Goal: Transaction & Acquisition: Purchase product/service

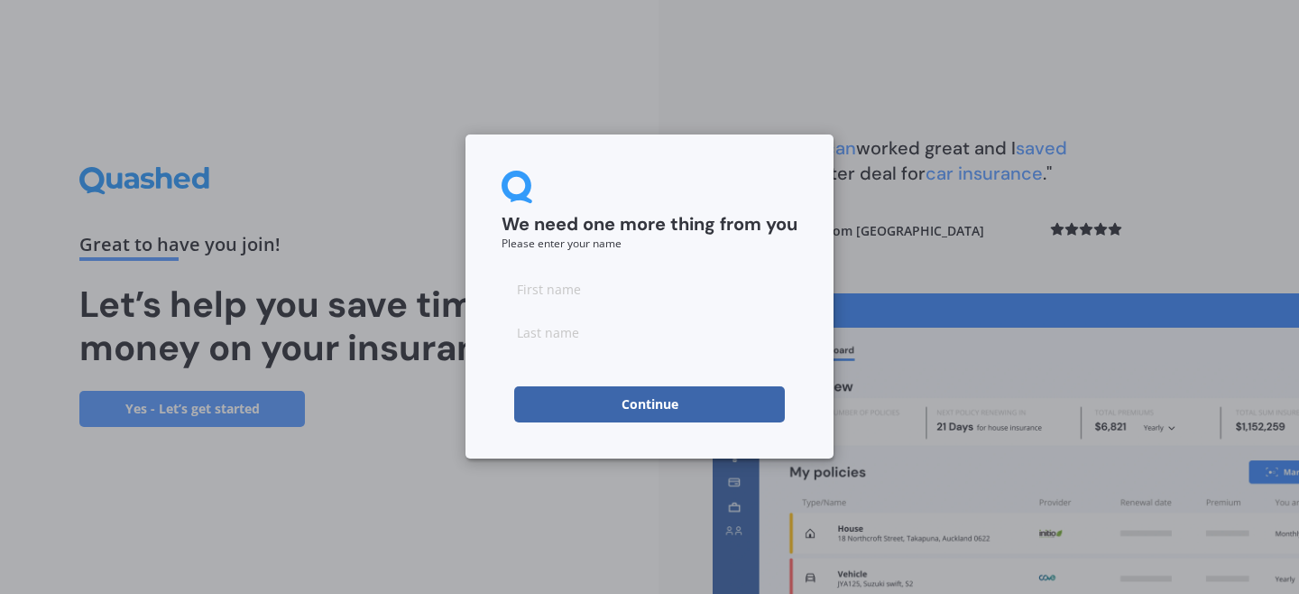
click at [572, 289] on input at bounding box center [650, 289] width 296 height 36
type input "[PERSON_NAME]"
click at [622, 402] on button "Continue" at bounding box center [649, 404] width 271 height 36
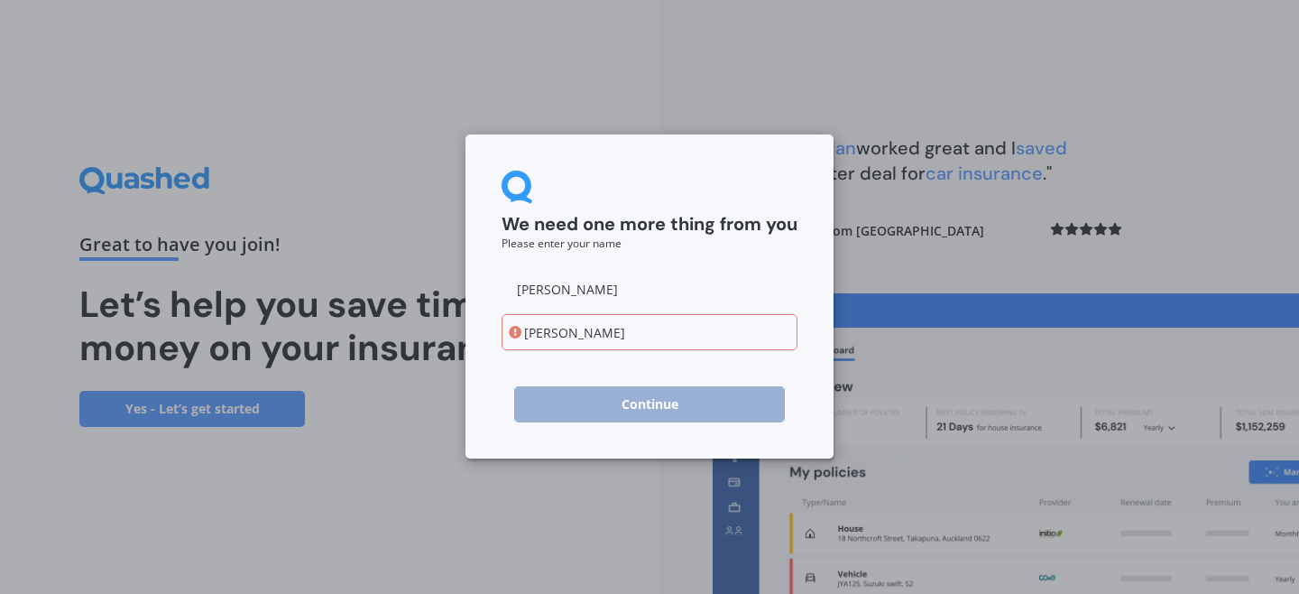
click at [537, 327] on input "[PERSON_NAME]" at bounding box center [650, 332] width 296 height 36
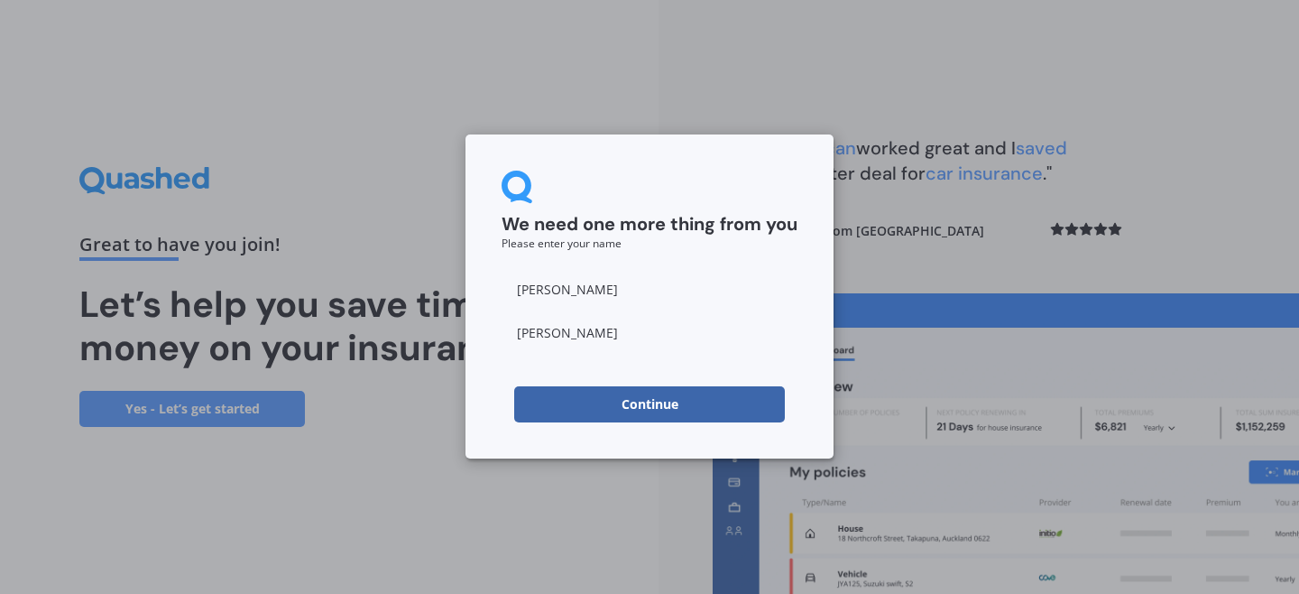
type input "[PERSON_NAME]"
click at [606, 403] on button "Continue" at bounding box center [649, 404] width 271 height 36
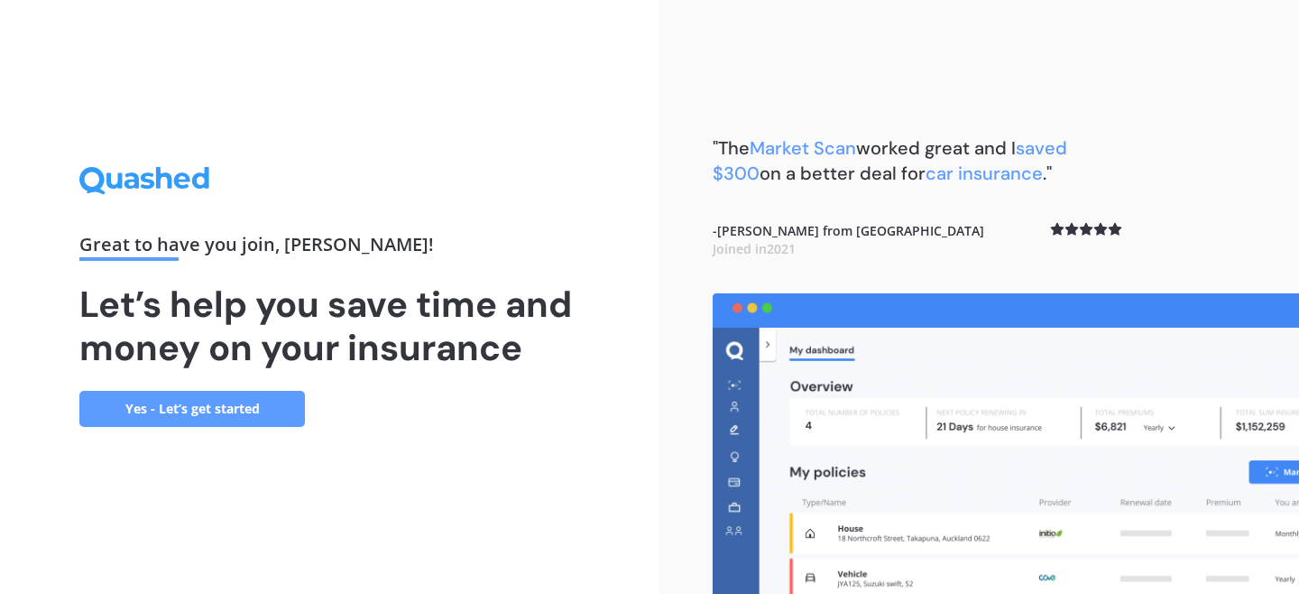
click at [262, 404] on link "Yes - Let’s get started" at bounding box center [192, 409] width 226 height 36
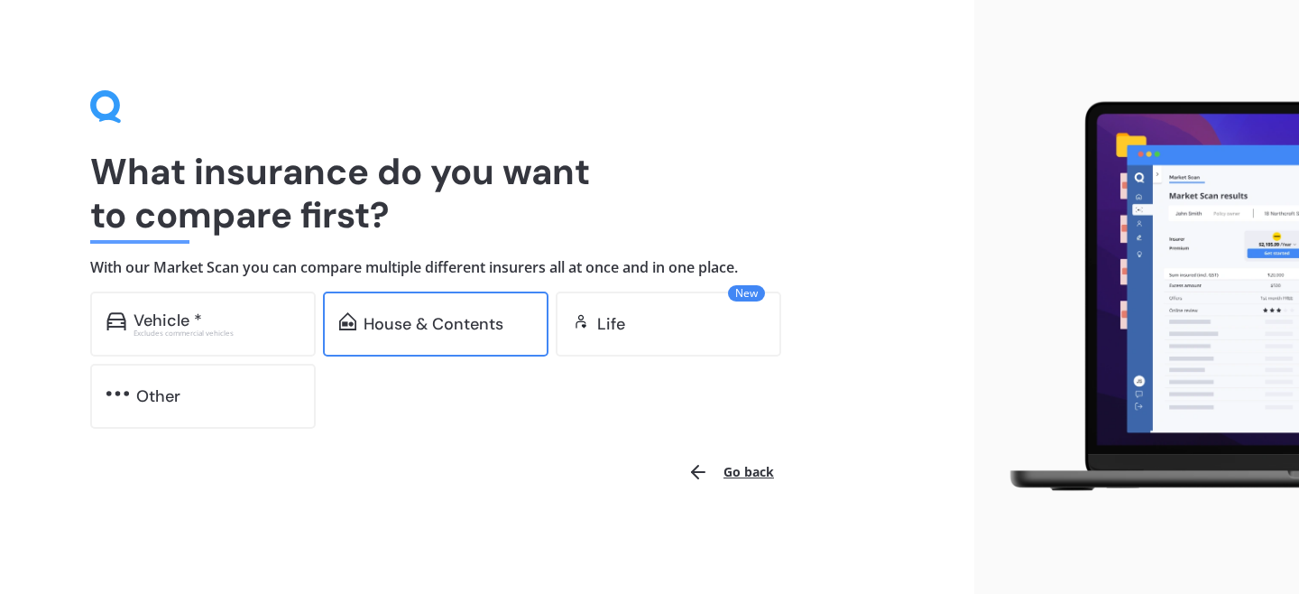
click at [376, 340] on div "House & Contents" at bounding box center [436, 323] width 226 height 65
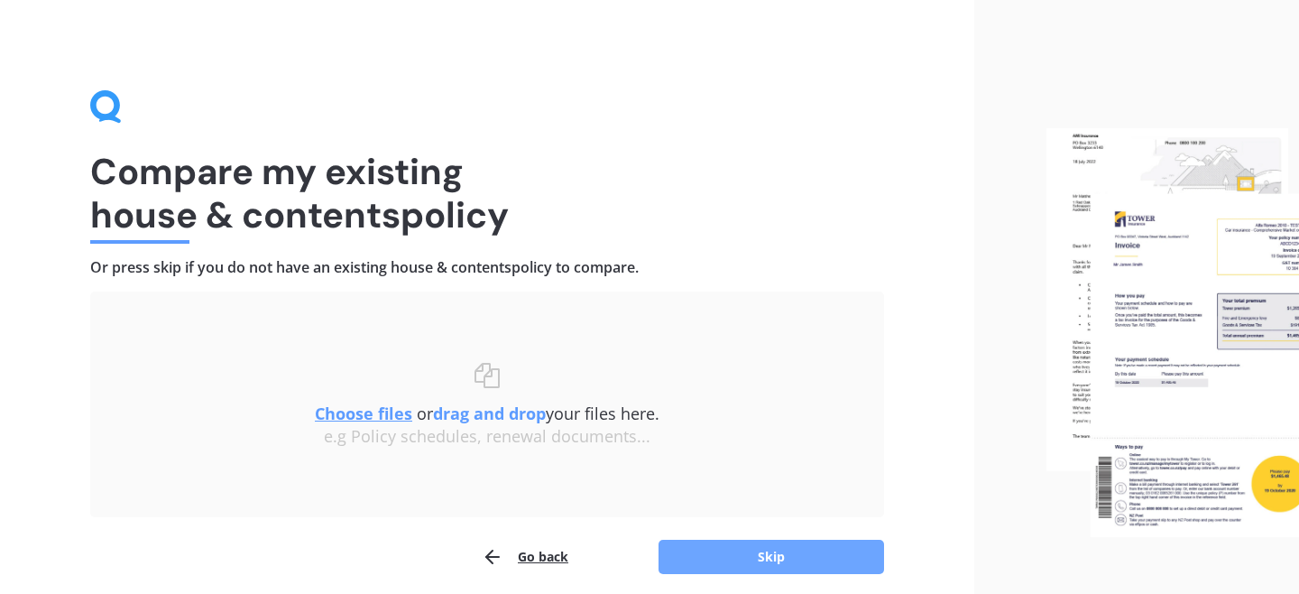
click at [761, 570] on button "Skip" at bounding box center [772, 557] width 226 height 34
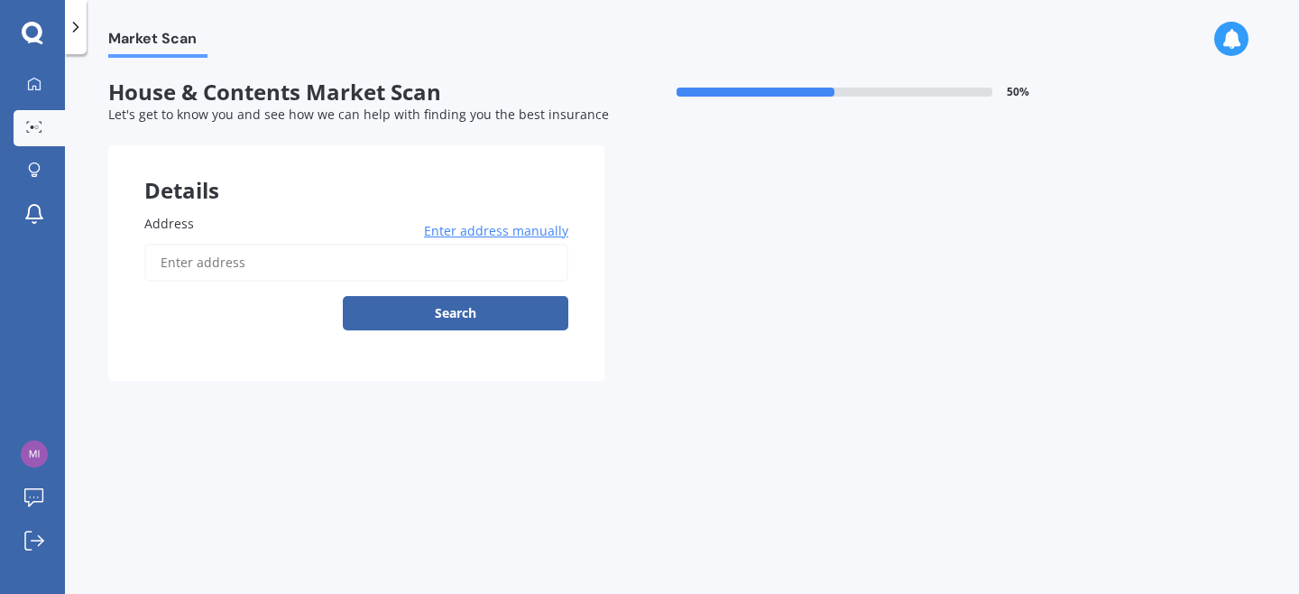
click at [258, 271] on input "Address" at bounding box center [356, 263] width 424 height 38
type input "[STREET_ADDRESS]"
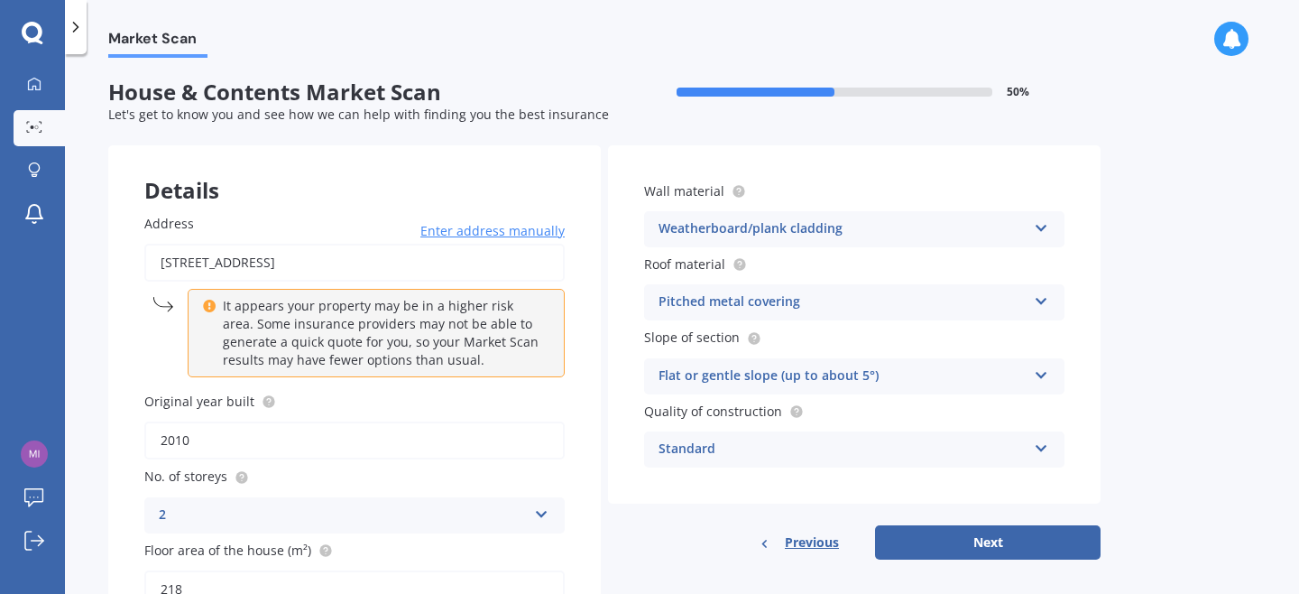
click at [677, 456] on div "Standard" at bounding box center [843, 450] width 368 height 22
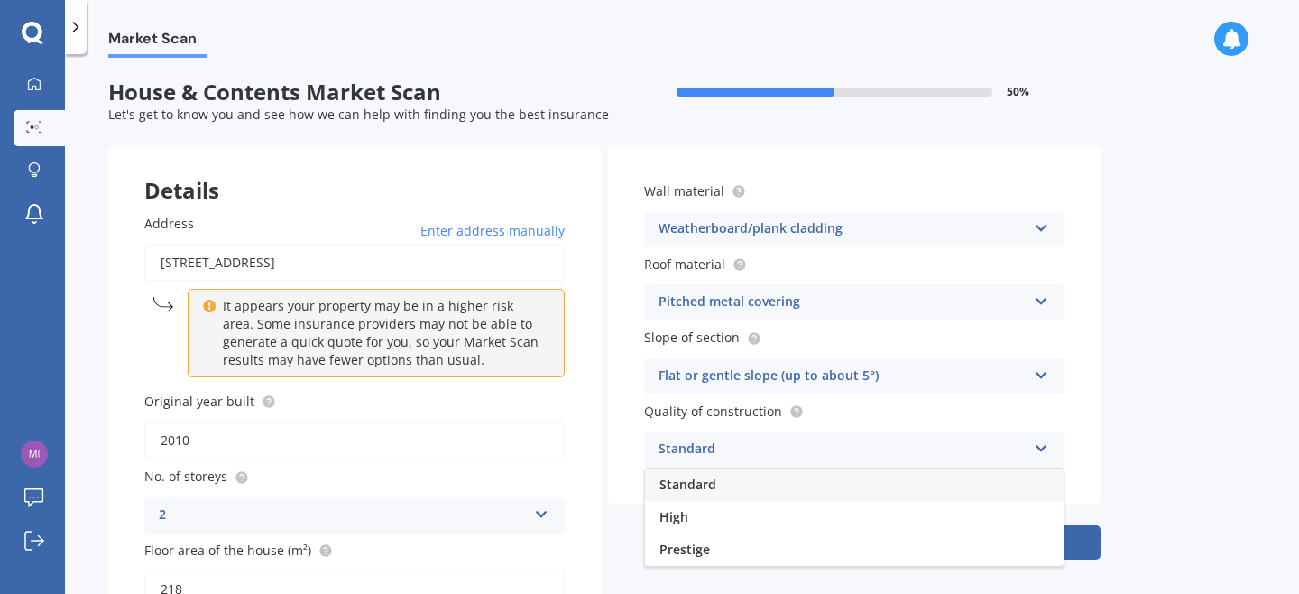
click at [679, 483] on span "Standard" at bounding box center [688, 484] width 57 height 17
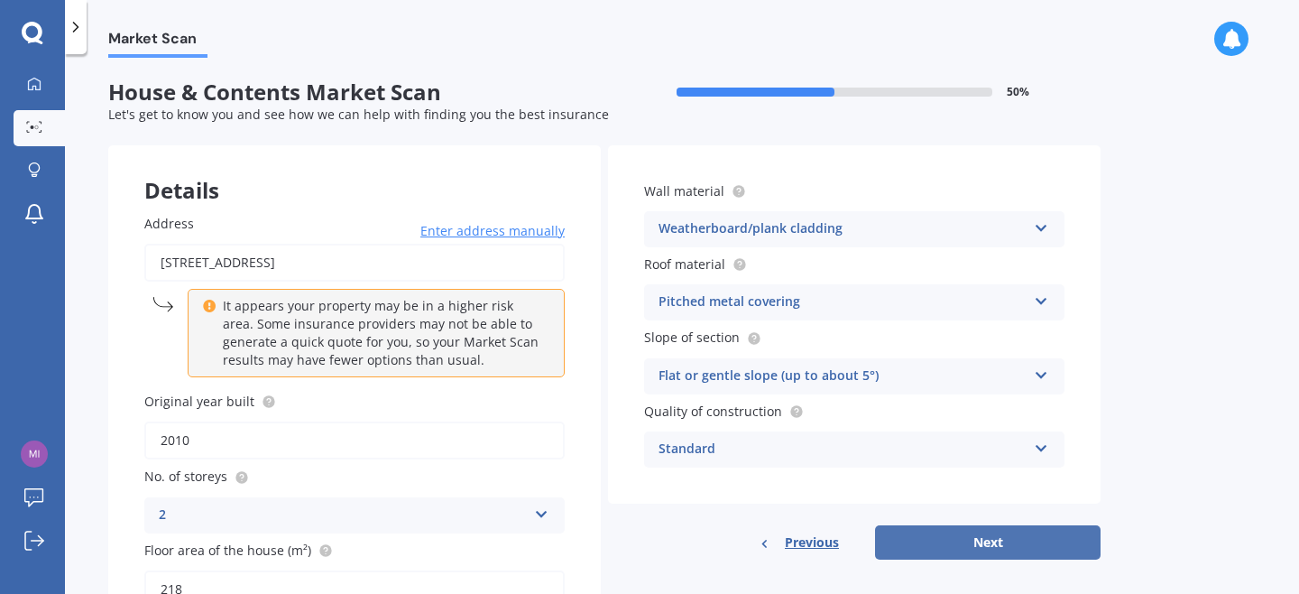
click at [905, 548] on button "Next" at bounding box center [988, 542] width 226 height 34
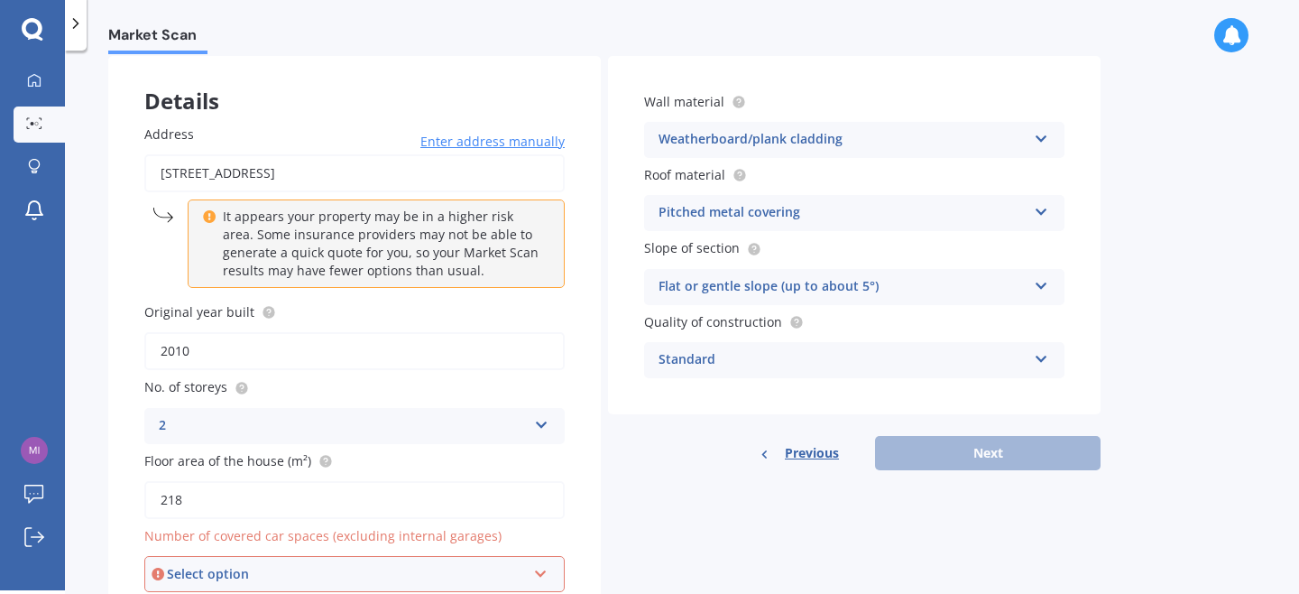
scroll to position [172, 0]
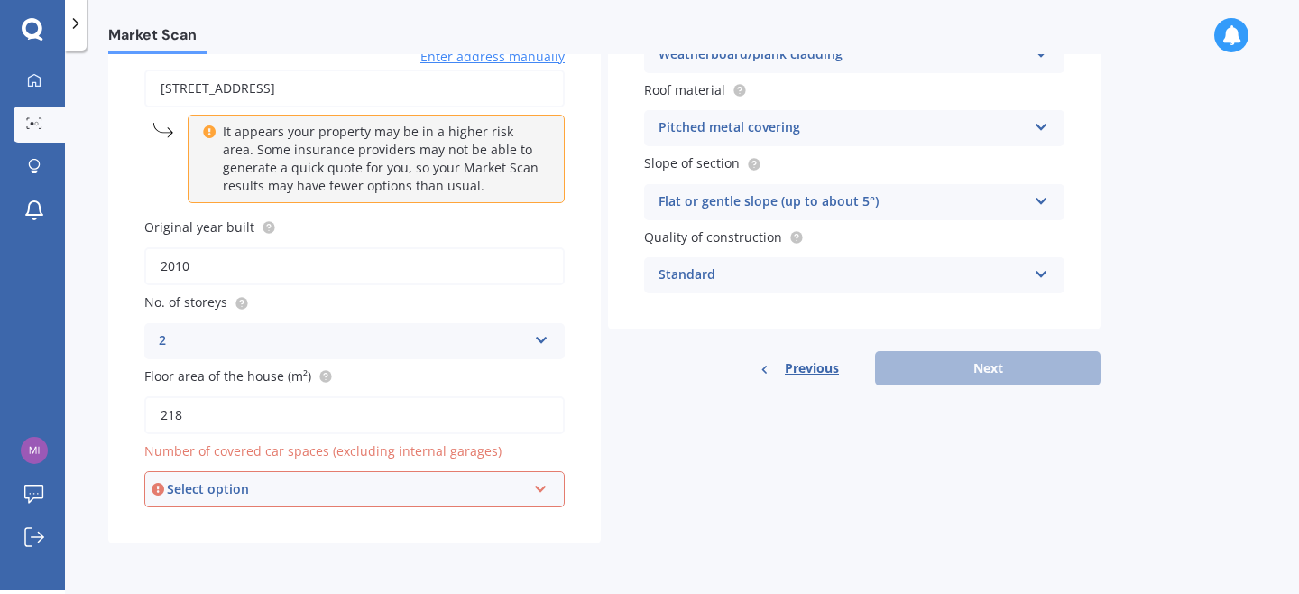
click at [508, 478] on div "Select option 0 1 2 3 4 5+" at bounding box center [354, 489] width 420 height 36
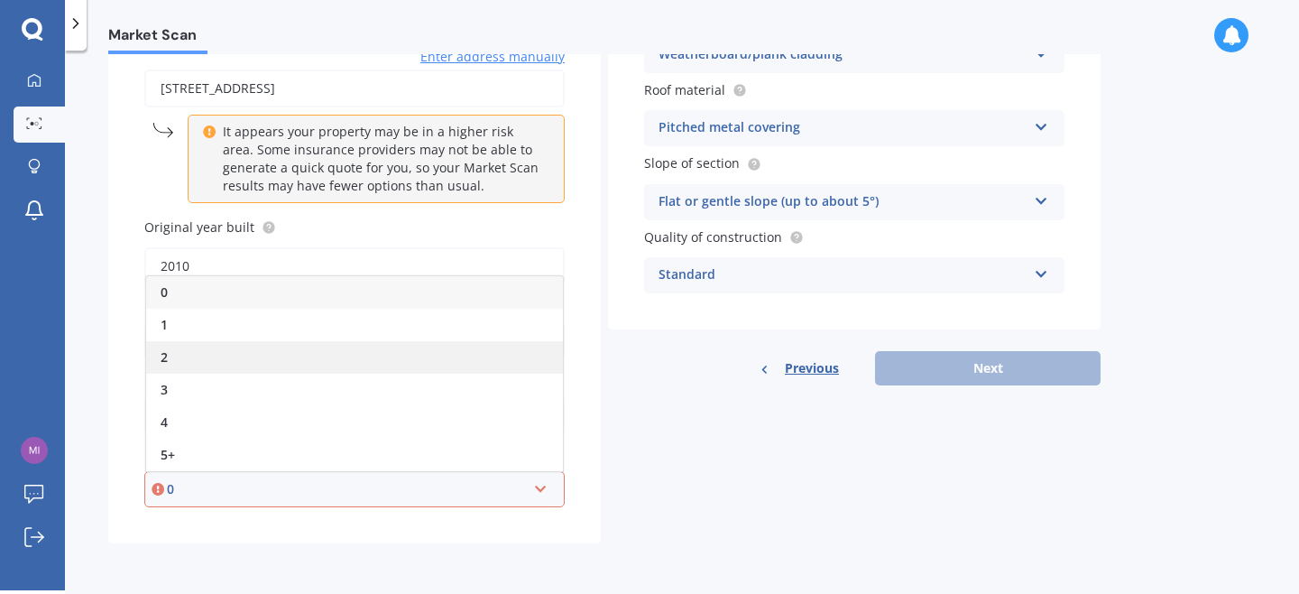
click at [445, 352] on div "2" at bounding box center [354, 357] width 417 height 32
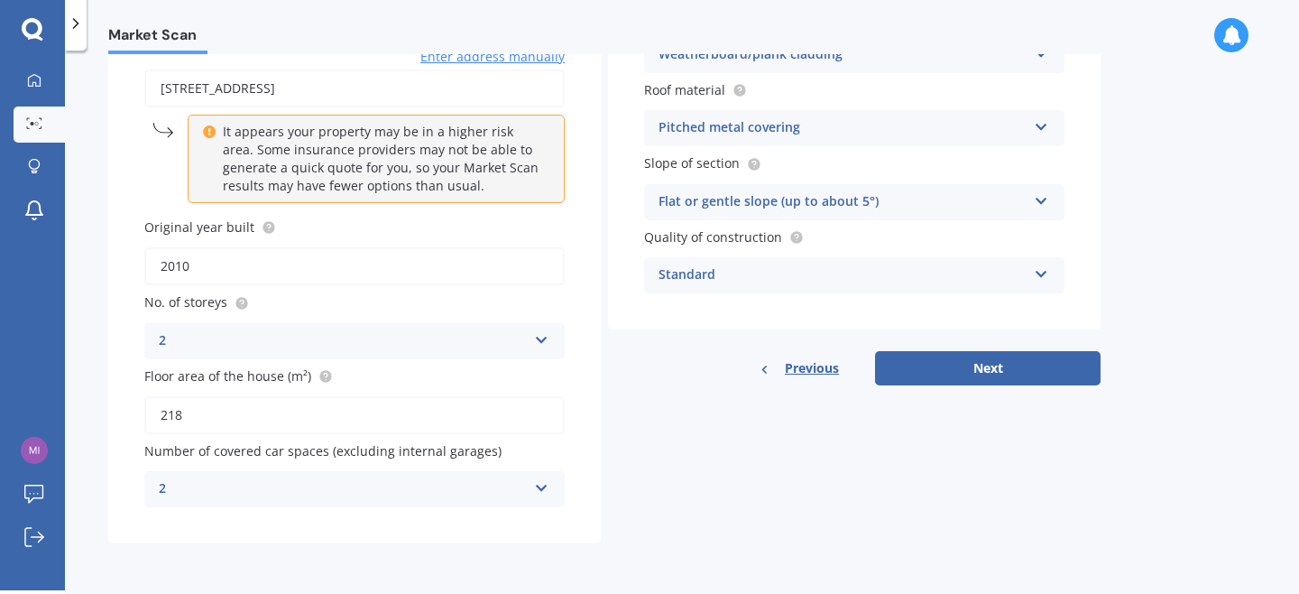
click at [689, 469] on div "Details Address [STREET_ADDRESS] Enter address manually It appears your propert…" at bounding box center [604, 257] width 993 height 572
click at [959, 369] on button "Next" at bounding box center [988, 368] width 226 height 34
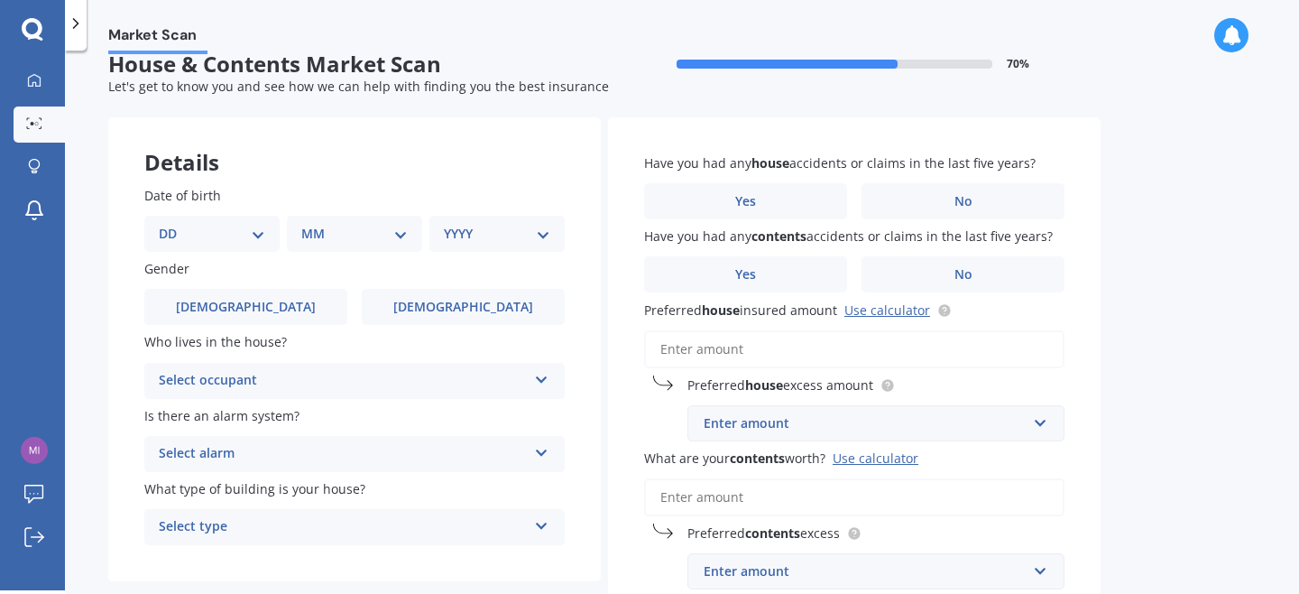
scroll to position [0, 0]
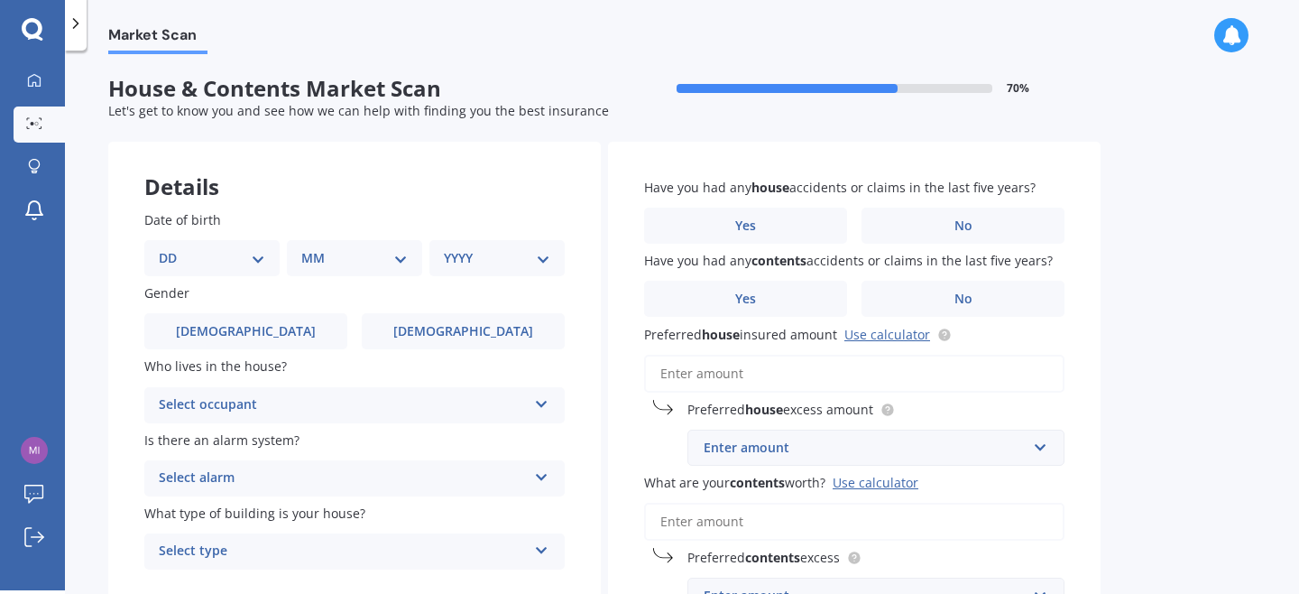
click at [210, 259] on select "DD 01 02 03 04 05 06 07 08 09 10 11 12 13 14 15 16 17 18 19 20 21 22 23 24 25 2…" at bounding box center [212, 258] width 106 height 20
select select "31"
click at [173, 248] on select "DD 01 02 03 04 05 06 07 08 09 10 11 12 13 14 15 16 17 18 19 20 21 22 23 24 25 2…" at bounding box center [212, 258] width 106 height 20
click at [357, 269] on div "MM 01 02 03 04 05 06 07 08 09 10 11 12" at bounding box center [358, 258] width 128 height 36
click at [395, 261] on select "MM 01 02 03 04 05 06 07 08 09 10 11 12" at bounding box center [358, 258] width 99 height 20
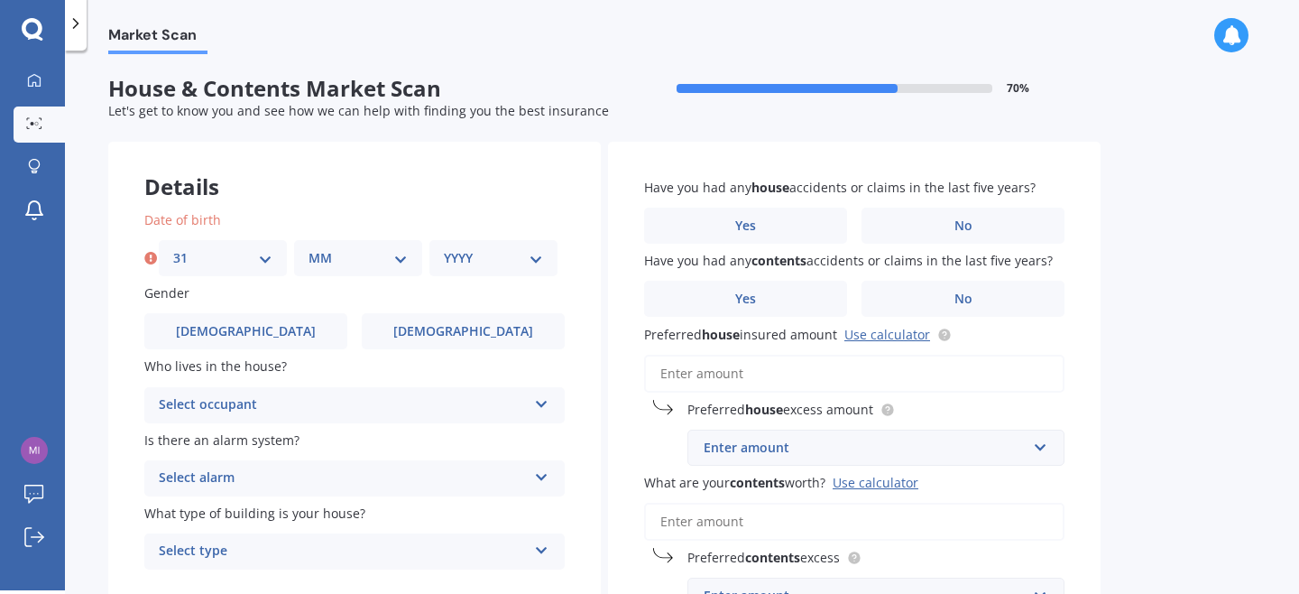
select select "05"
click at [309, 248] on select "MM 01 02 03 04 05 06 07 08 09 10 11 12" at bounding box center [358, 258] width 99 height 20
click at [503, 258] on select "YYYY 2009 2008 2007 2006 2005 2004 2003 2002 2001 2000 1999 1998 1997 1996 1995…" at bounding box center [493, 258] width 99 height 20
select select "1985"
click at [444, 248] on select "YYYY 2009 2008 2007 2006 2005 2004 2003 2002 2001 2000 1999 1998 1997 1996 1995…" at bounding box center [493, 258] width 99 height 20
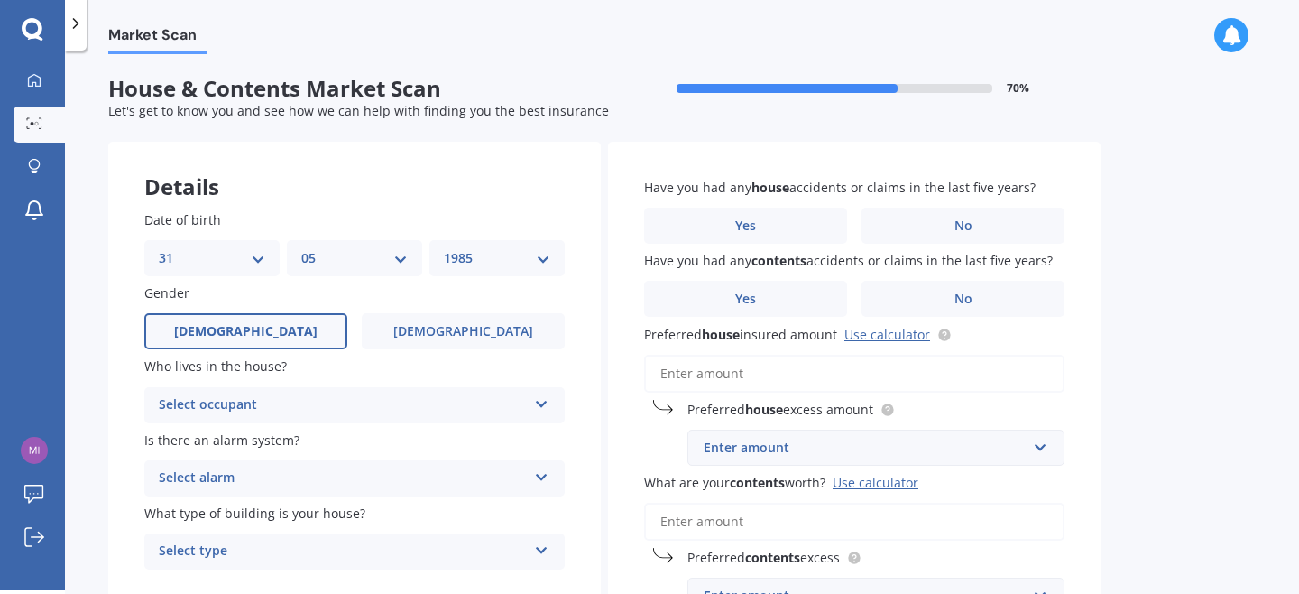
click at [227, 340] on label "[DEMOGRAPHIC_DATA]" at bounding box center [245, 331] width 203 height 36
click at [0, 0] on input "[DEMOGRAPHIC_DATA]" at bounding box center [0, 0] width 0 height 0
click at [250, 404] on div "Select occupant" at bounding box center [343, 405] width 368 height 22
click at [233, 447] on div "Owner" at bounding box center [354, 440] width 419 height 32
click at [252, 474] on div "Select alarm" at bounding box center [343, 478] width 368 height 22
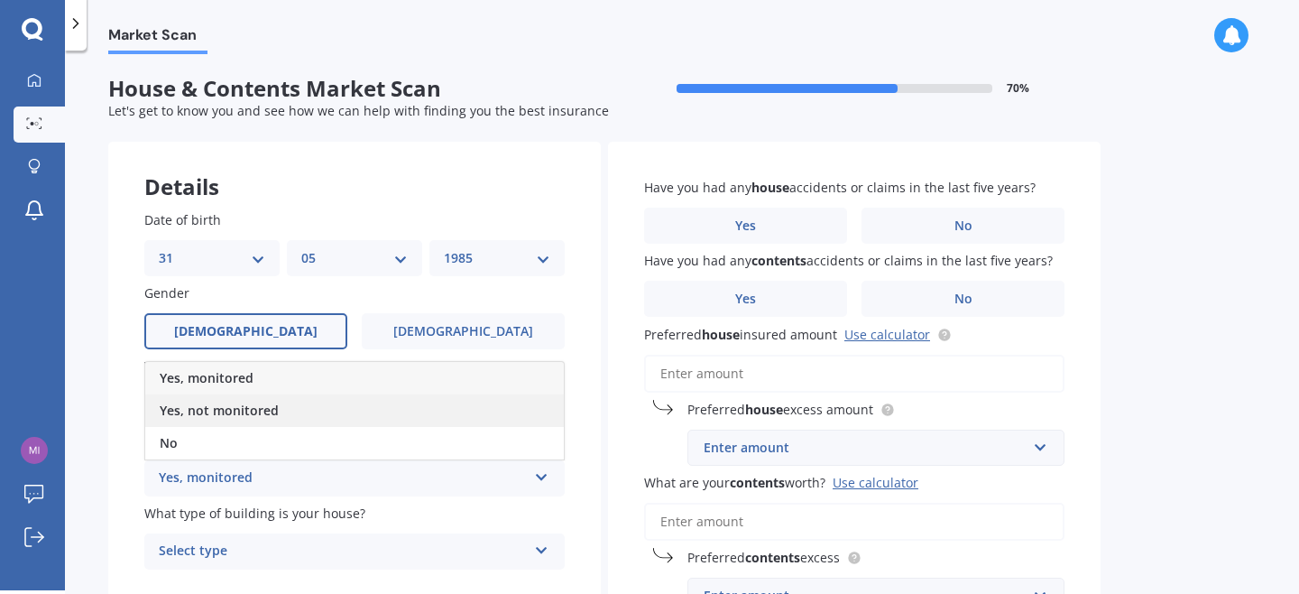
click at [236, 416] on span "Yes, not monitored" at bounding box center [219, 410] width 119 height 17
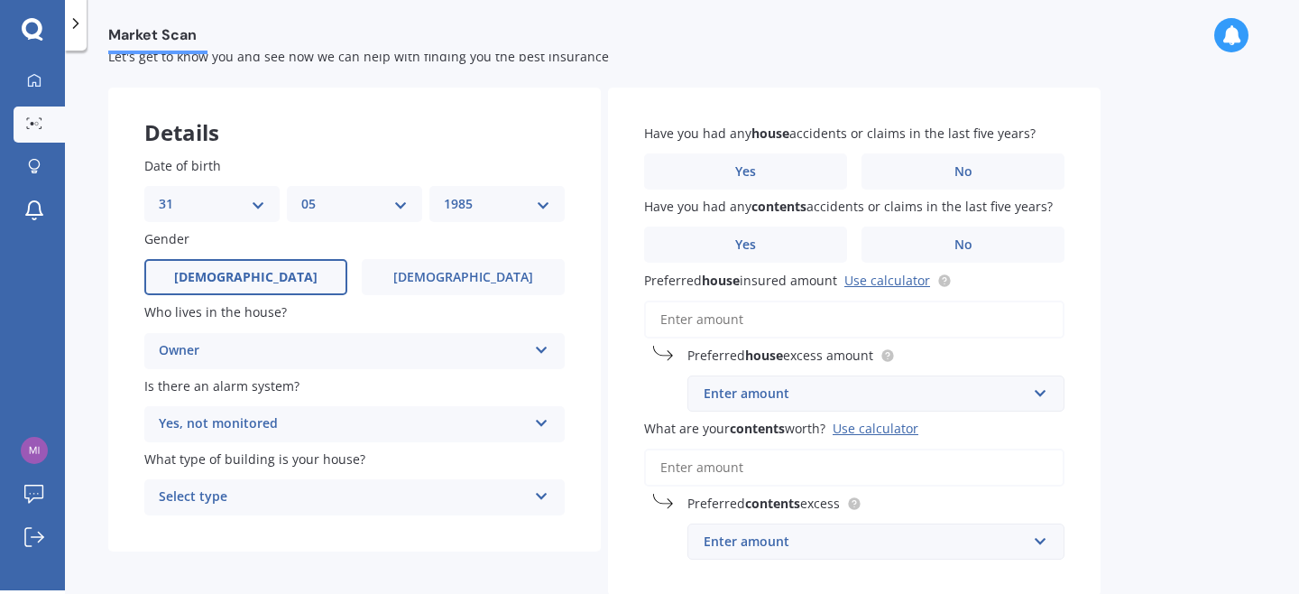
scroll to position [56, 0]
click at [203, 501] on div "Select type" at bounding box center [343, 496] width 368 height 22
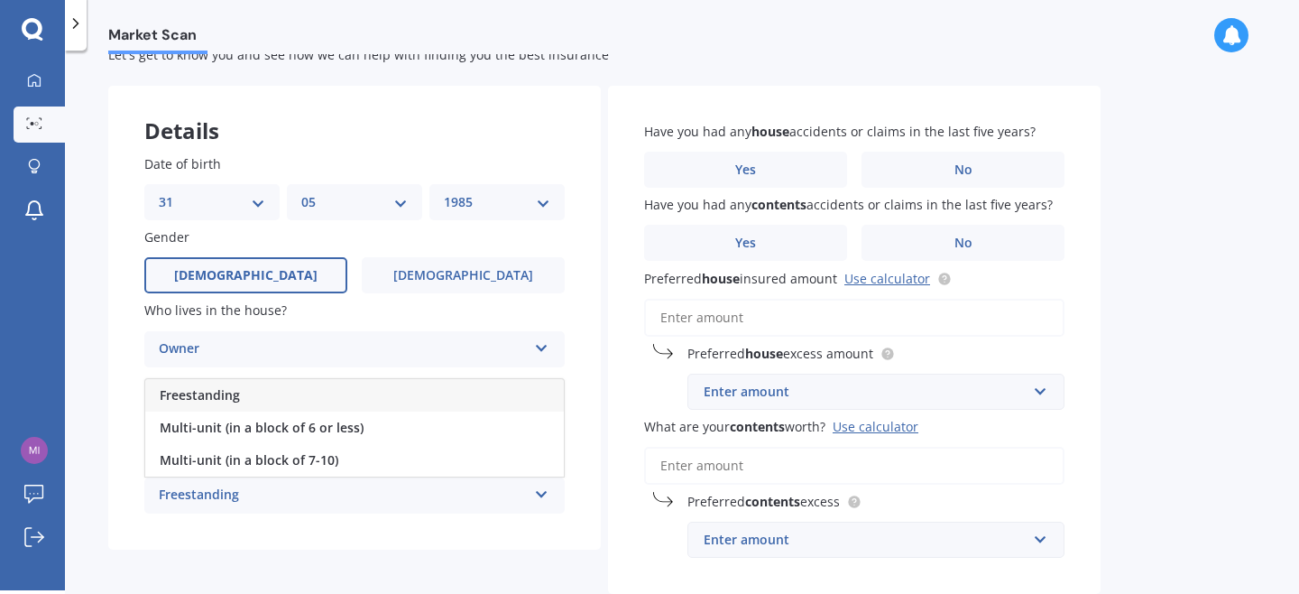
click at [200, 411] on div "Freestanding" at bounding box center [354, 395] width 419 height 32
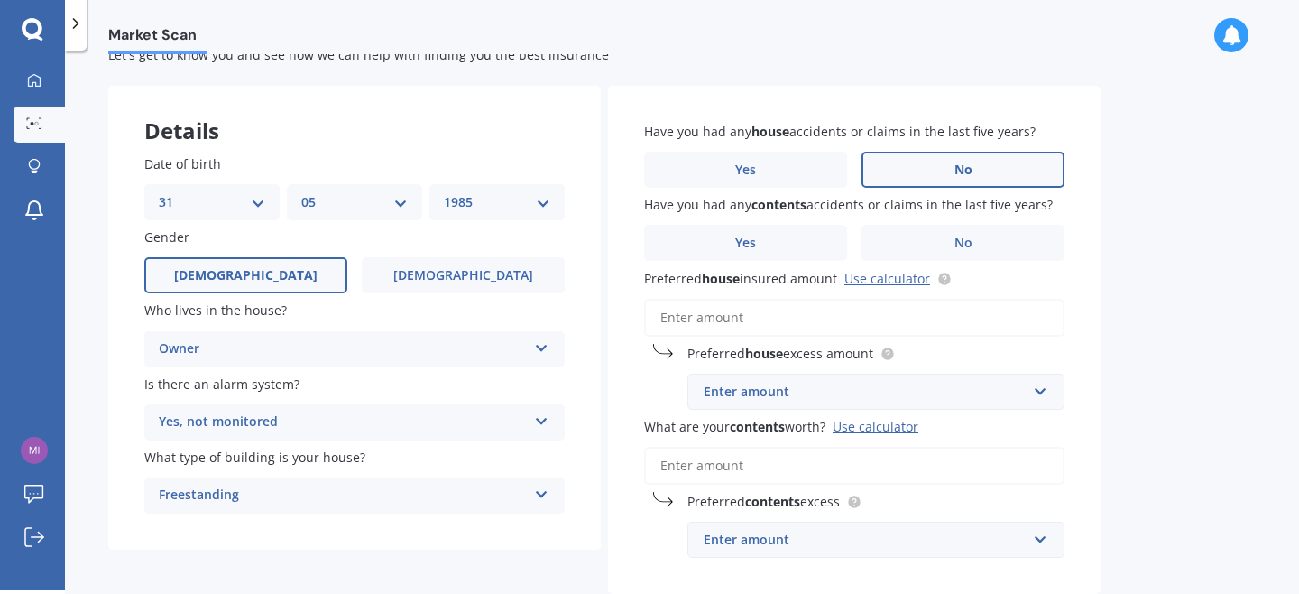
click at [878, 184] on label "No" at bounding box center [963, 170] width 203 height 36
click at [0, 0] on input "No" at bounding box center [0, 0] width 0 height 0
click at [881, 233] on label "No" at bounding box center [963, 243] width 203 height 36
click at [0, 0] on input "No" at bounding box center [0, 0] width 0 height 0
click at [808, 317] on input "Preferred house insured amount Use calculator" at bounding box center [854, 318] width 420 height 38
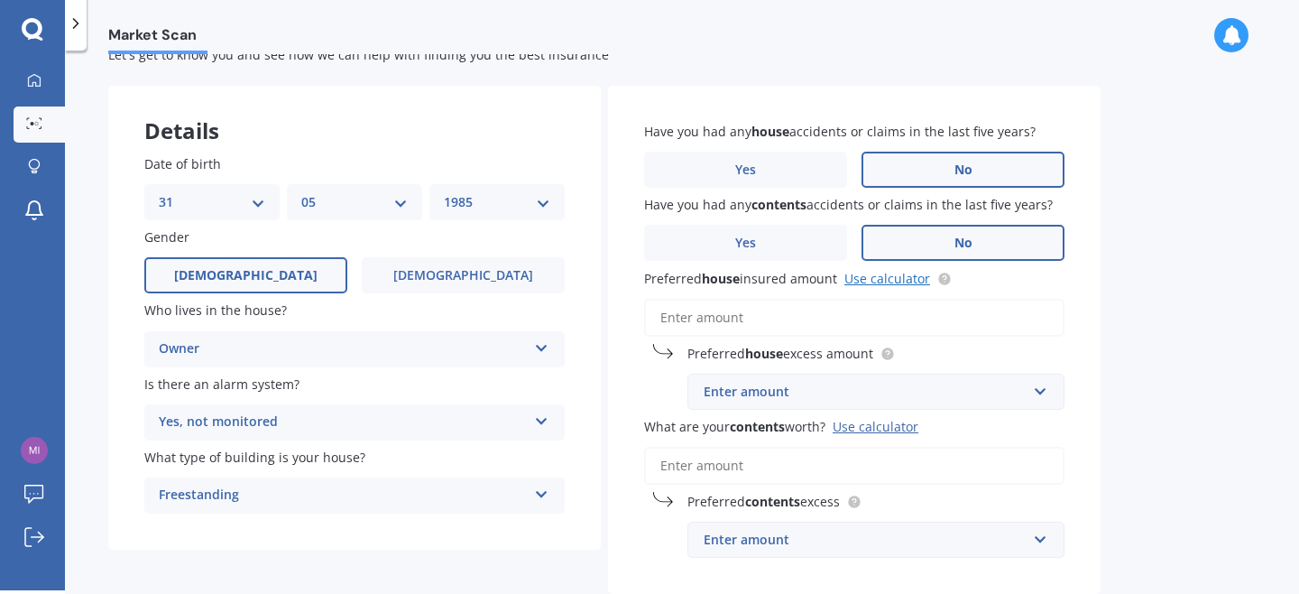
click at [870, 279] on link "Use calculator" at bounding box center [888, 278] width 86 height 17
click at [782, 325] on input "Preferred house insured amount Use calculator" at bounding box center [854, 318] width 420 height 38
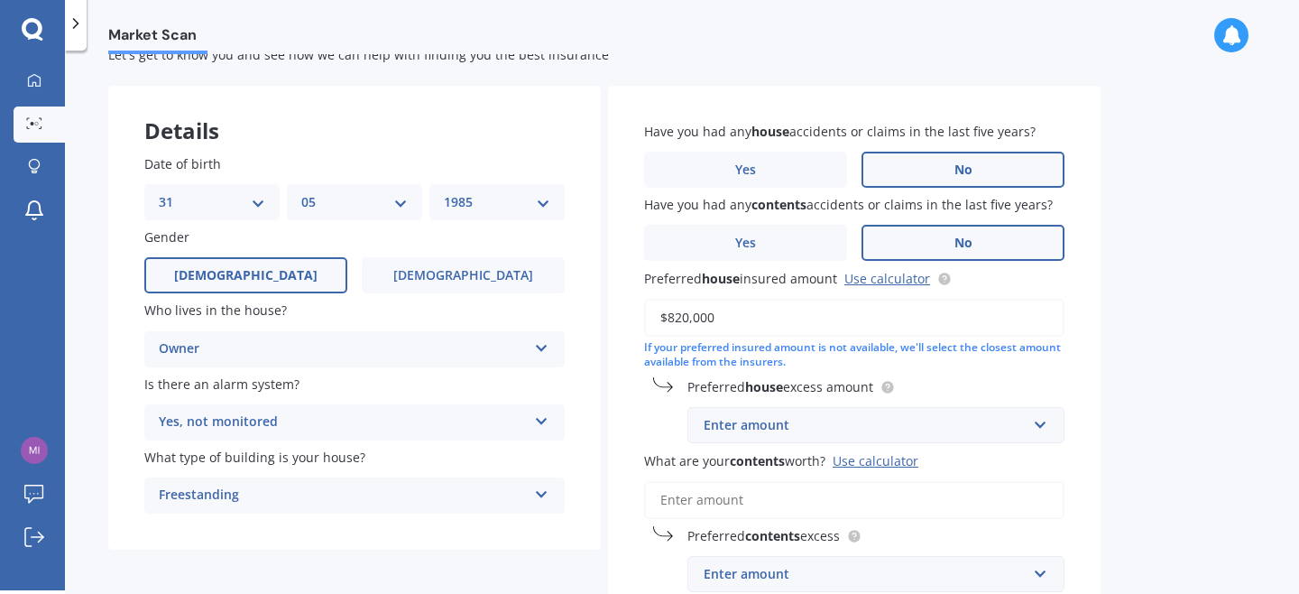
type input "$820,000"
click at [667, 438] on div "Preferred house excess amount Enter amount $300 $400 $500 $750 $1,000 $2,000 $2…" at bounding box center [854, 410] width 420 height 66
click at [726, 438] on input "text" at bounding box center [869, 425] width 361 height 34
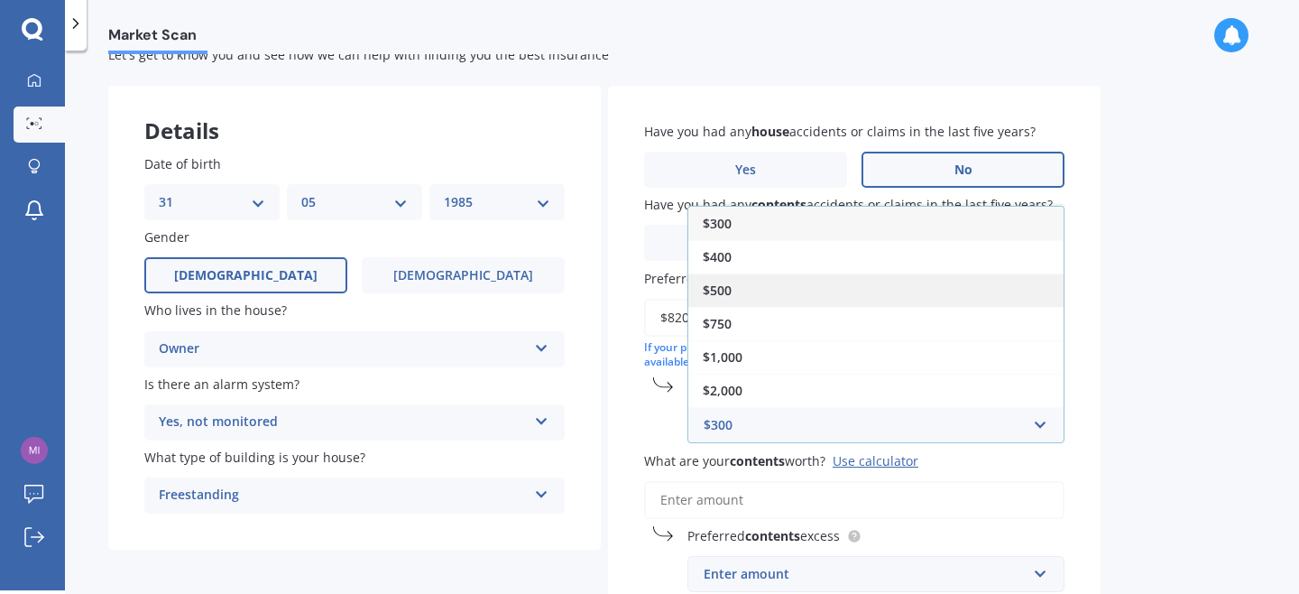
click at [729, 299] on span "$500" at bounding box center [717, 290] width 29 height 17
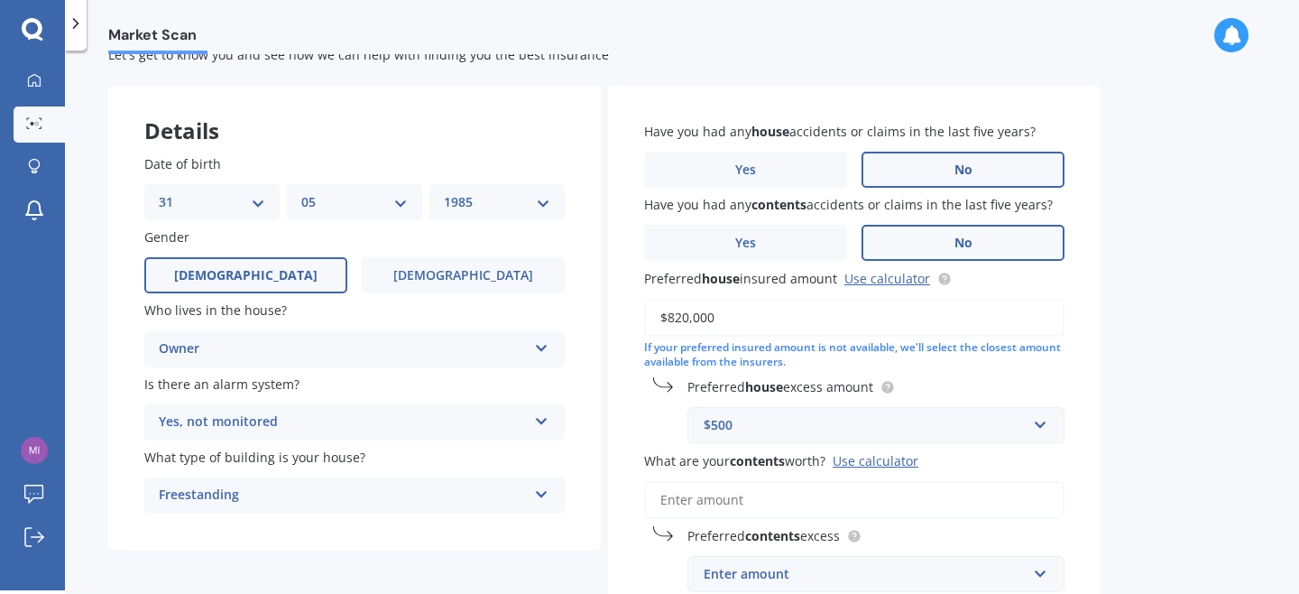
click at [670, 435] on div "Preferred house excess amount $500 $300 $400 $500 $750 $1,000 $2,000 $2,500" at bounding box center [854, 410] width 420 height 66
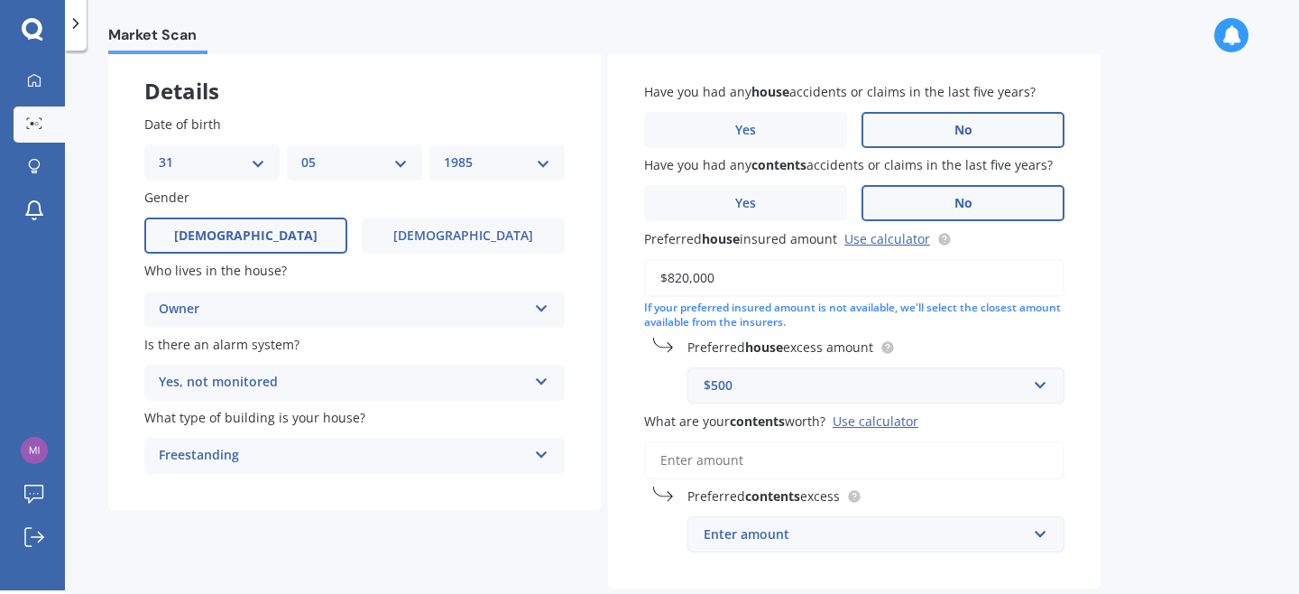
scroll to position [120, 0]
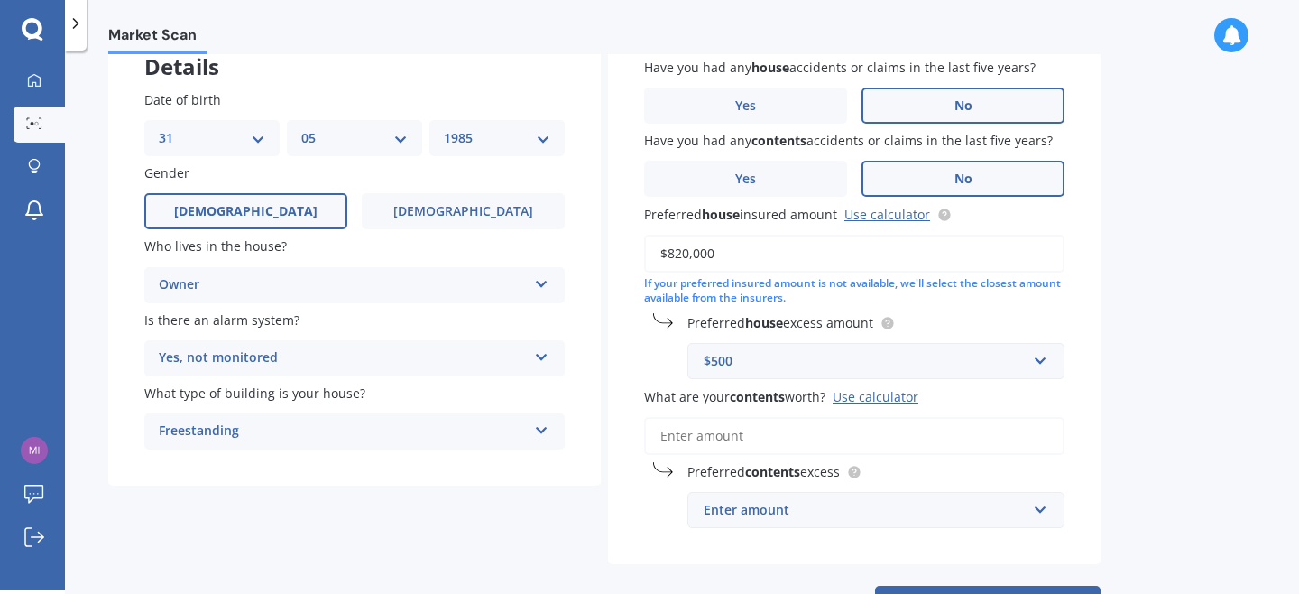
click at [681, 438] on input "What are your contents worth? Use calculator" at bounding box center [854, 436] width 420 height 38
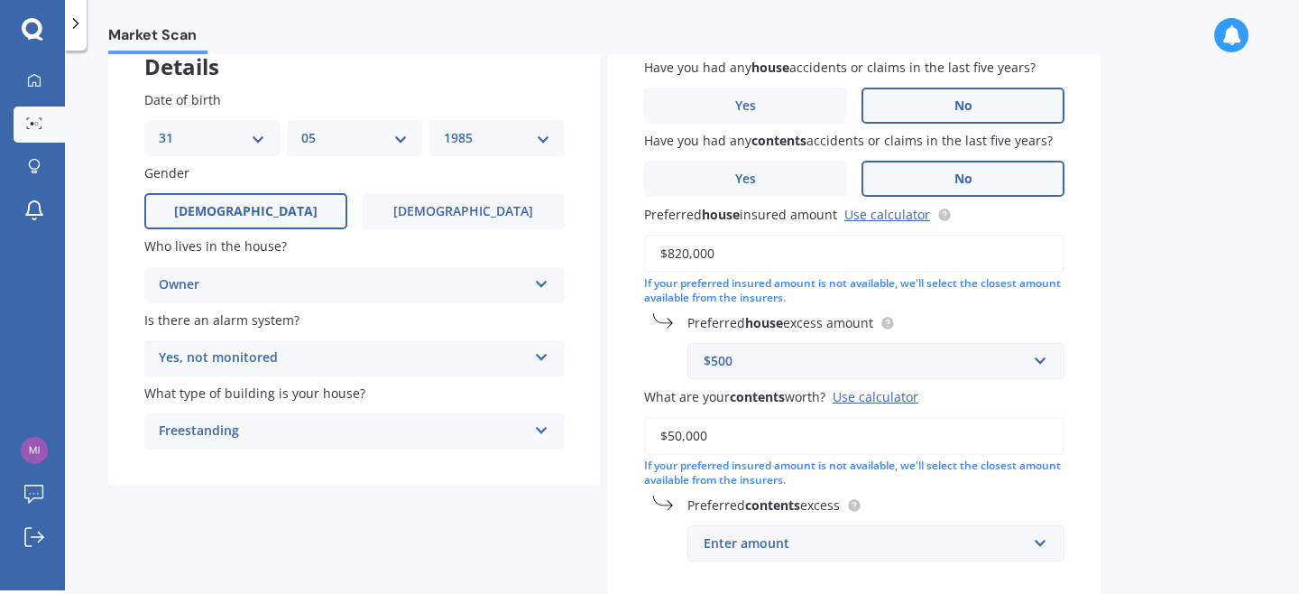
type input "$50,000"
click at [663, 545] on div "Preferred contents excess Enter amount $250 $300 $400 $500 $750 $1,000 $2,000" at bounding box center [854, 528] width 420 height 66
click at [704, 433] on input "$50,000" at bounding box center [854, 436] width 420 height 38
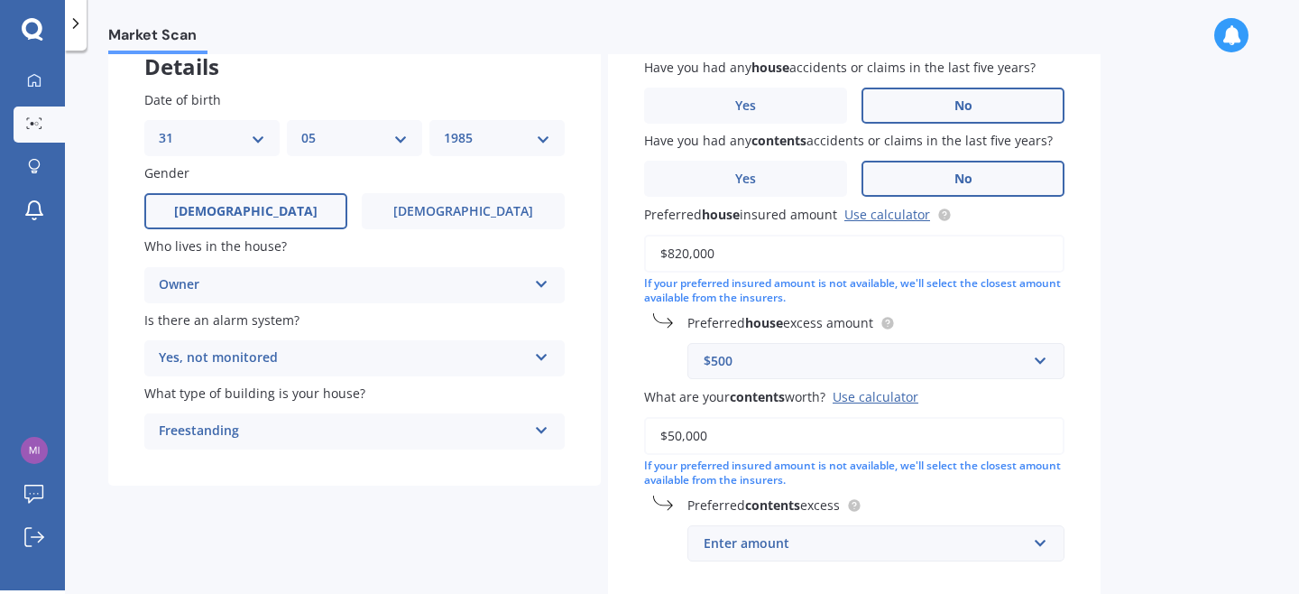
click at [671, 529] on div "Preferred contents excess Enter amount $250 $300 $400 $500 $750 $1,000 $2,000" at bounding box center [854, 528] width 420 height 66
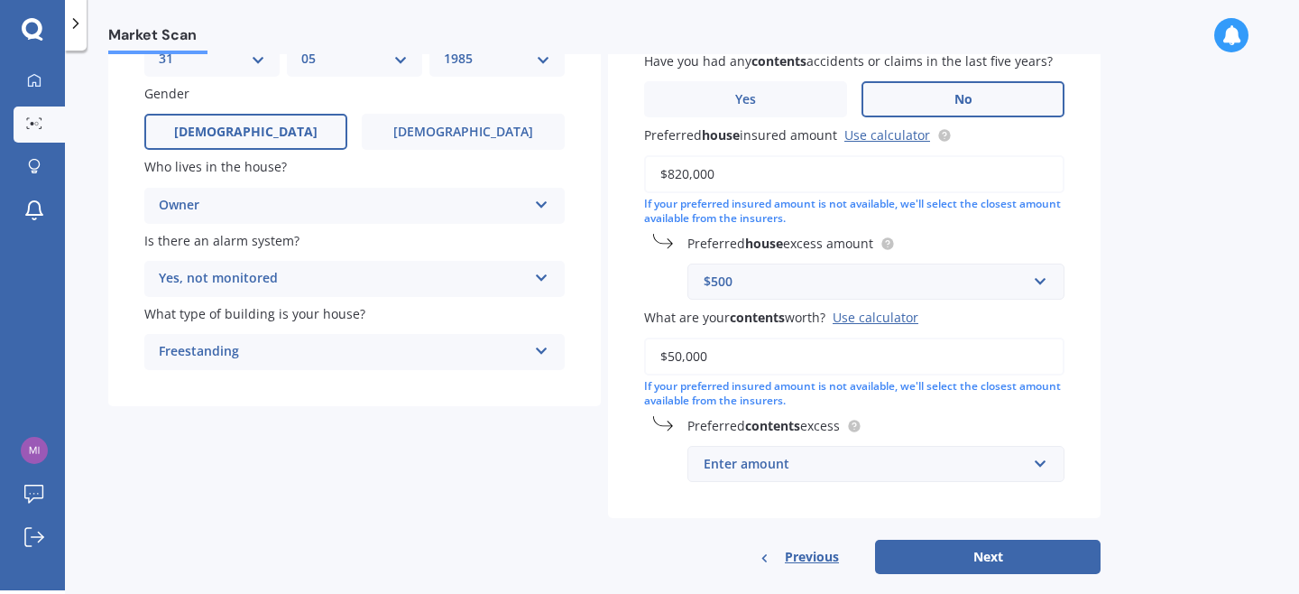
scroll to position [200, 0]
click at [729, 477] on input "text" at bounding box center [869, 463] width 361 height 34
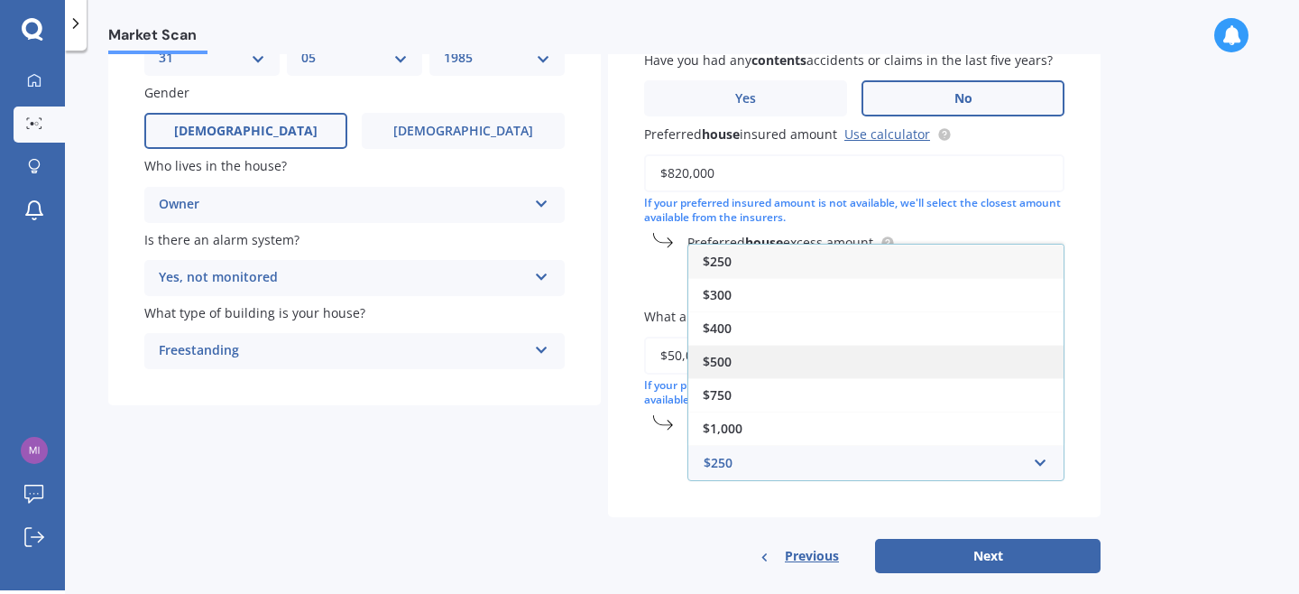
click at [727, 366] on span "$500" at bounding box center [717, 361] width 29 height 17
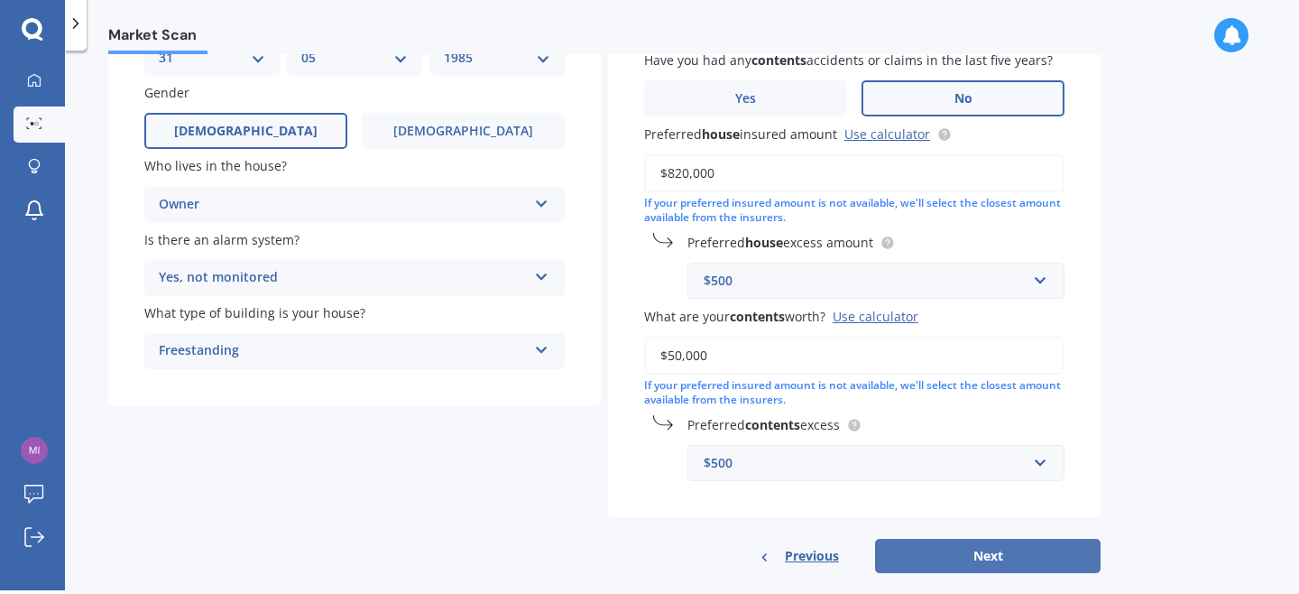
click at [1021, 554] on button "Next" at bounding box center [988, 556] width 226 height 34
select select "31"
select select "05"
select select "1985"
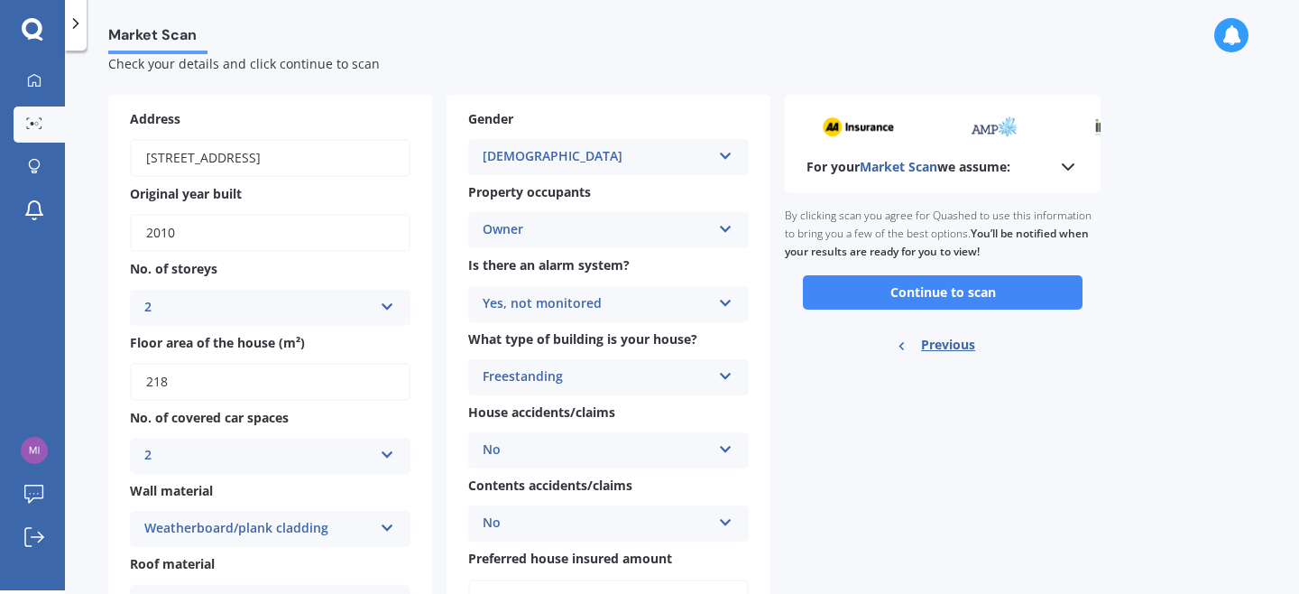
scroll to position [0, 0]
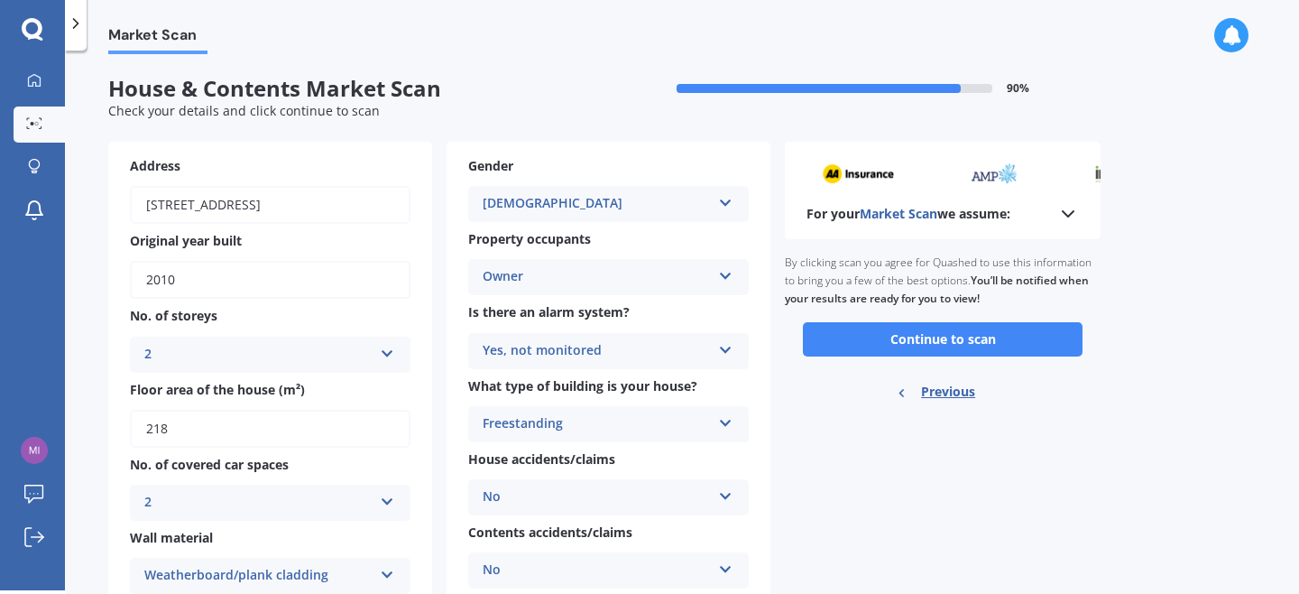
click at [1060, 223] on icon at bounding box center [1069, 214] width 22 height 22
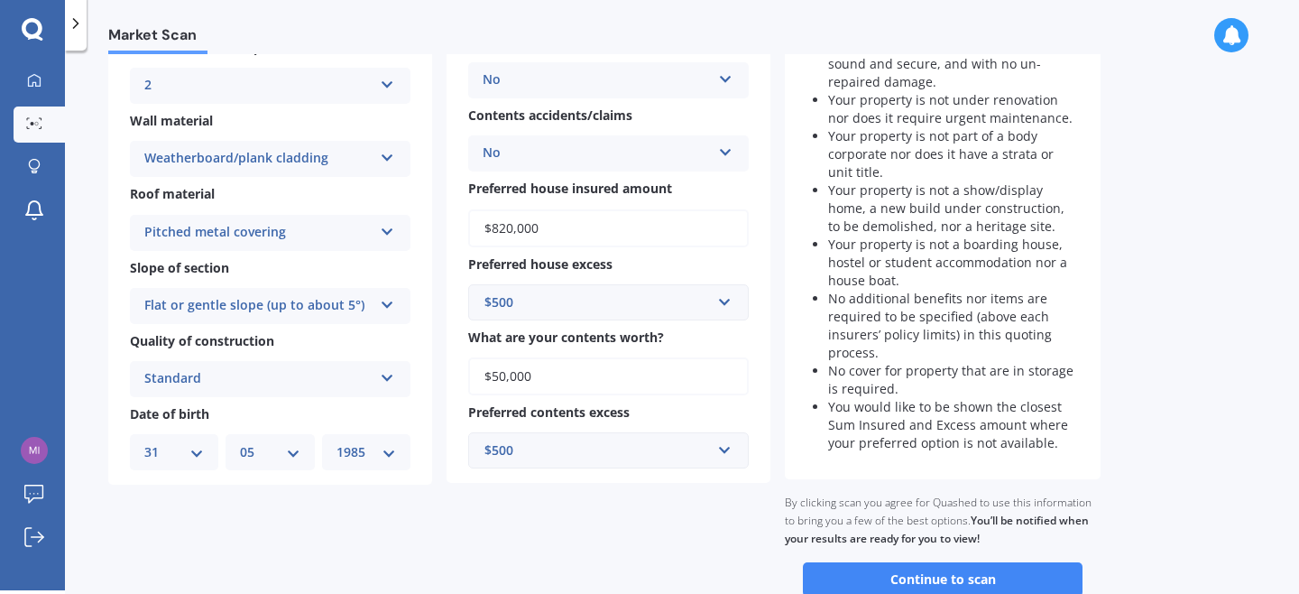
scroll to position [476, 0]
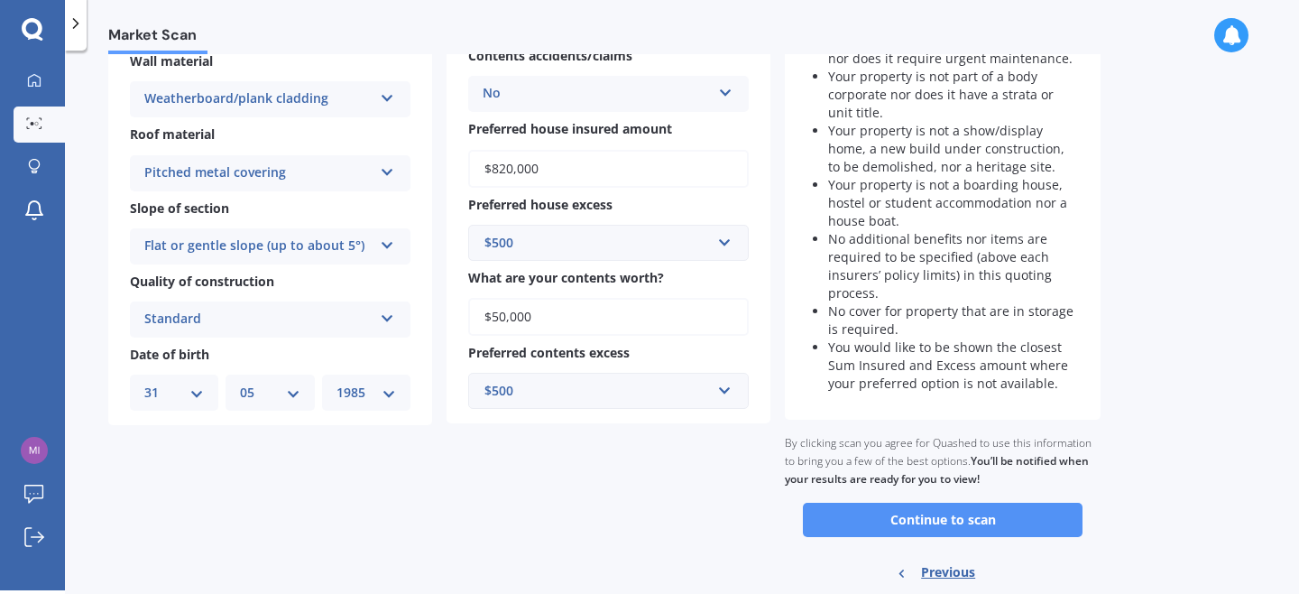
click at [956, 520] on button "Continue to scan" at bounding box center [943, 520] width 280 height 34
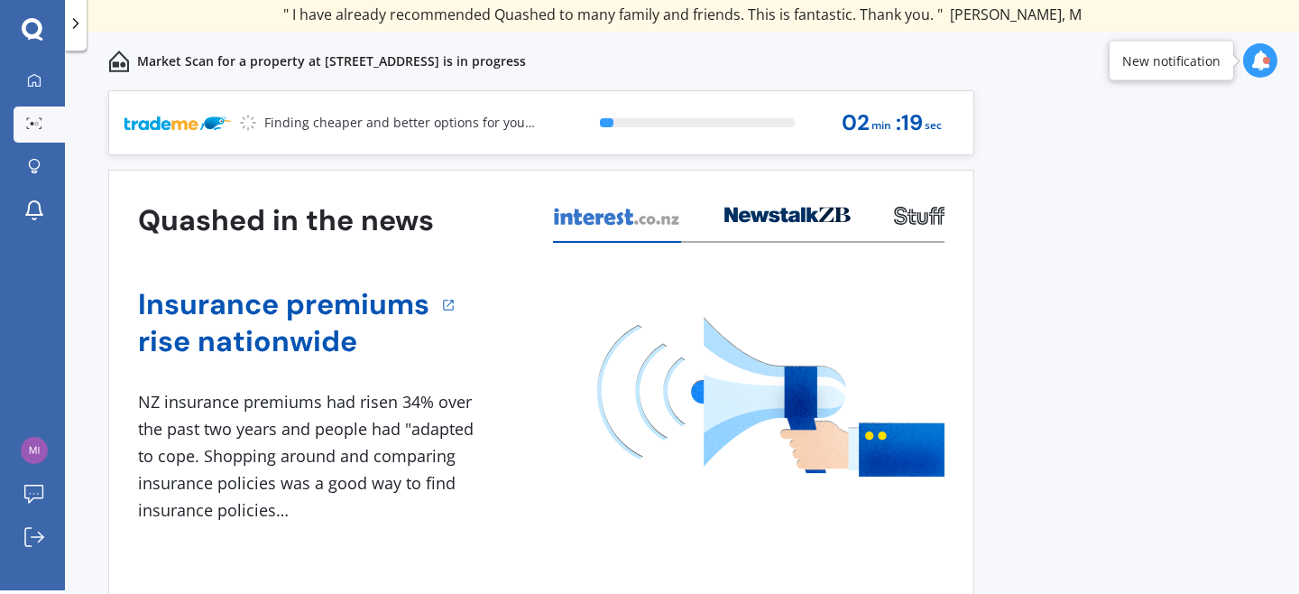
scroll to position [60, 0]
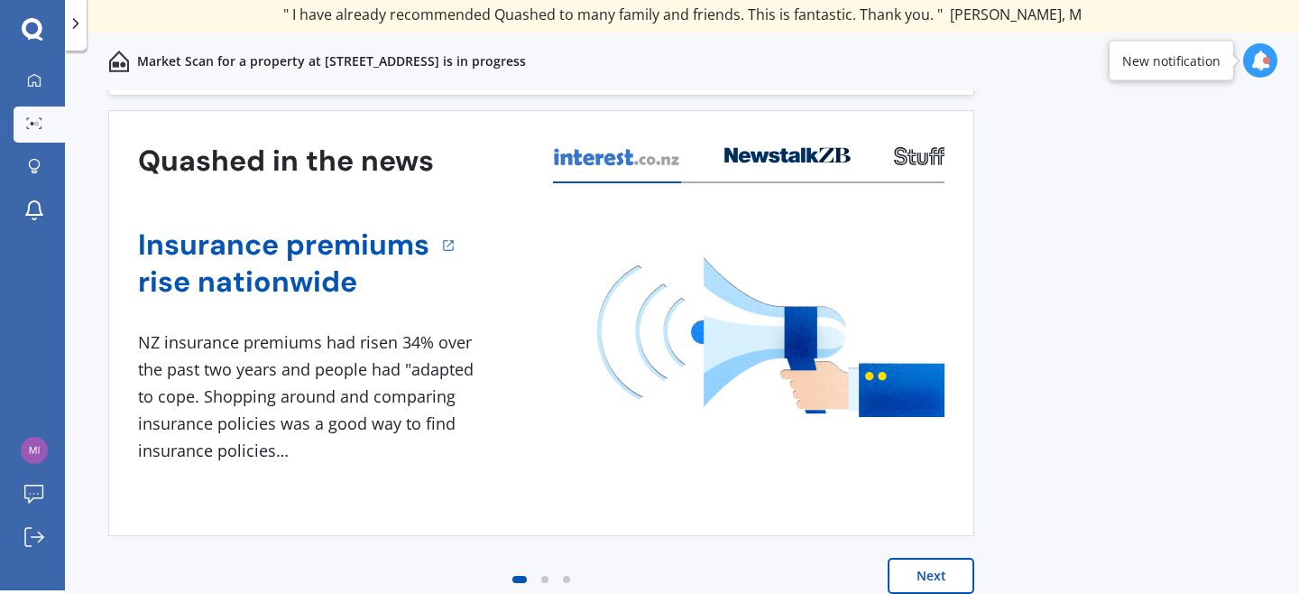
click at [920, 578] on button "Next" at bounding box center [931, 576] width 87 height 36
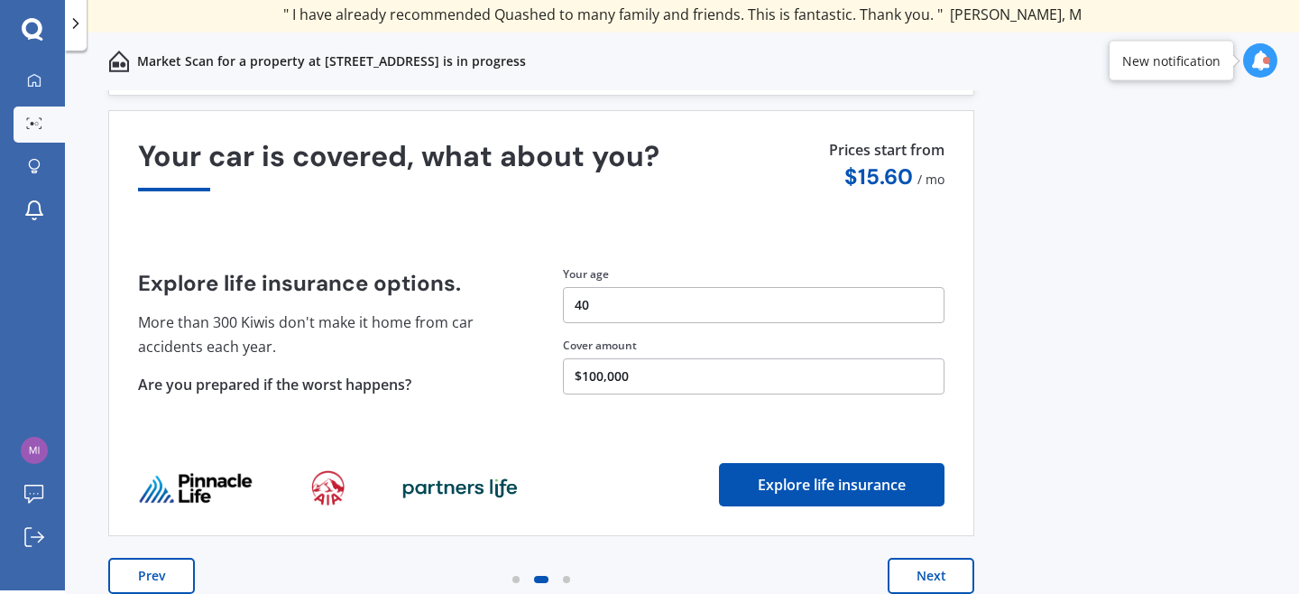
scroll to position [0, 0]
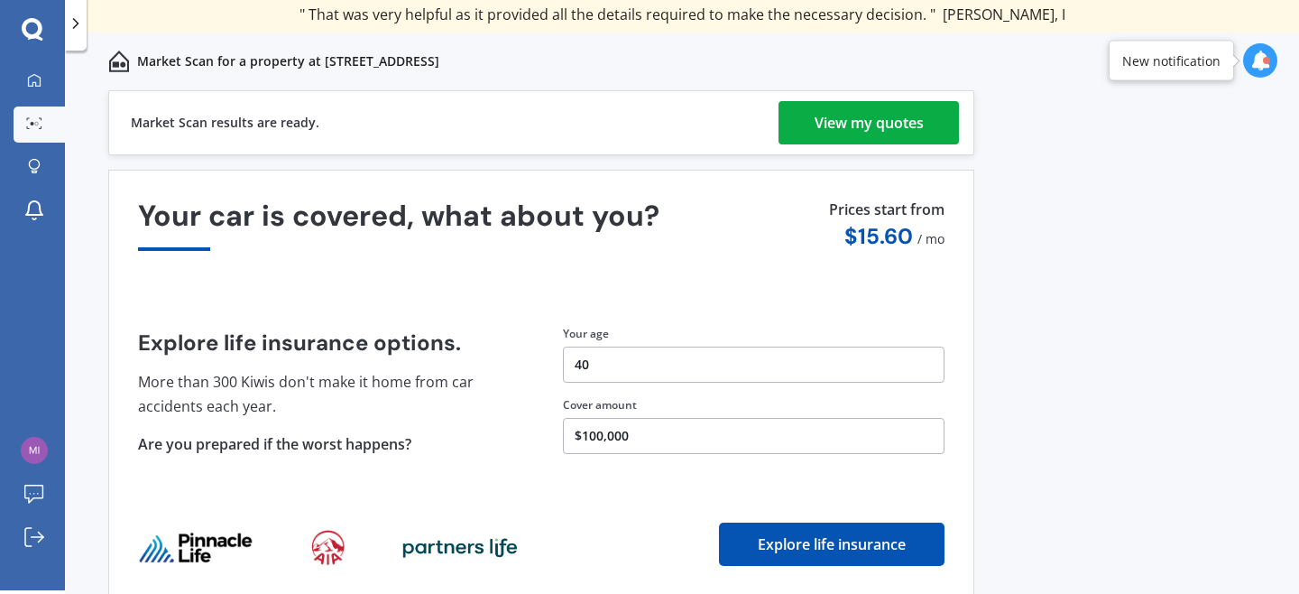
click at [857, 124] on div "View my quotes" at bounding box center [869, 122] width 109 height 43
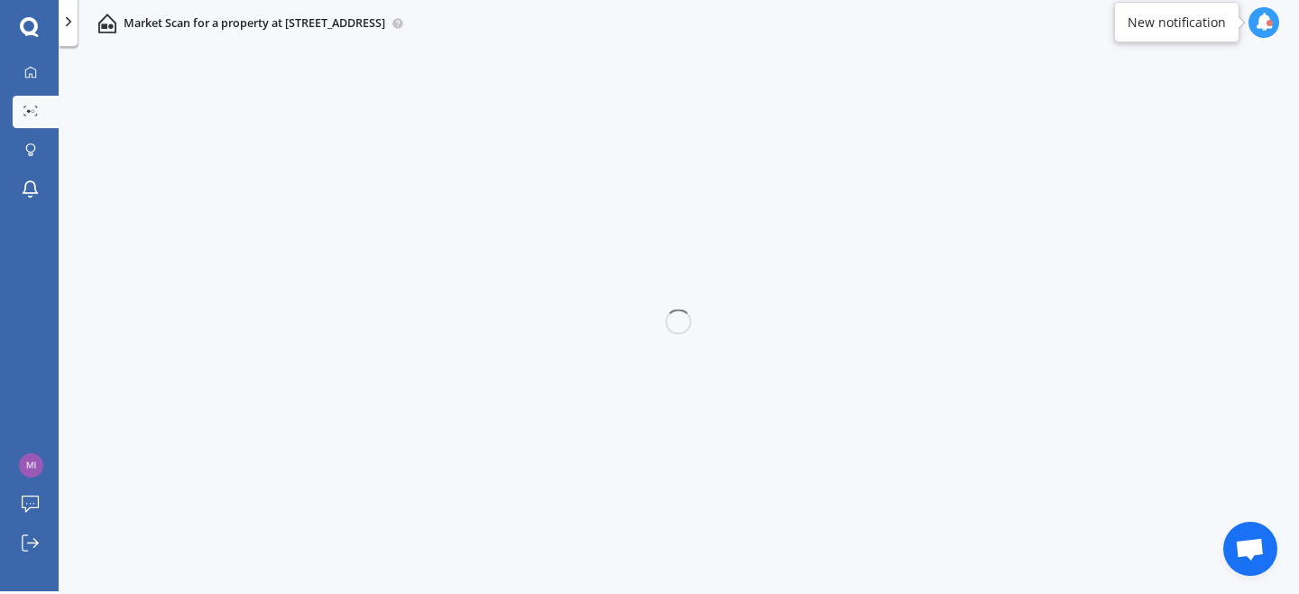
scroll to position [3, 0]
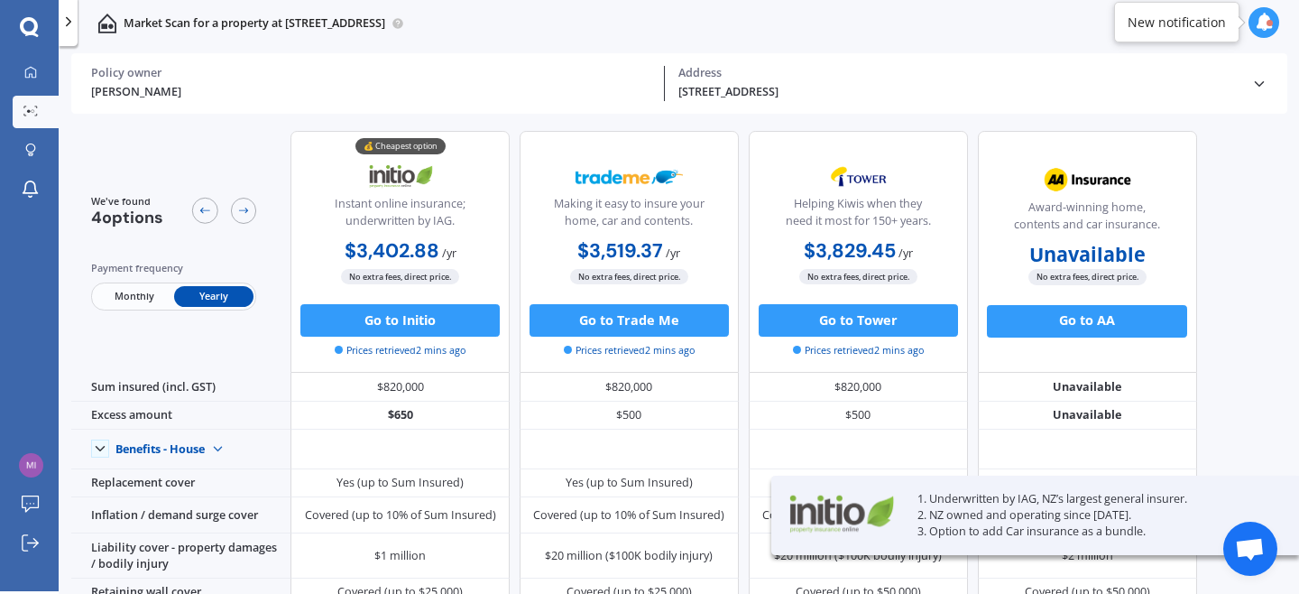
click at [143, 300] on span "Monthly" at bounding box center [133, 296] width 79 height 21
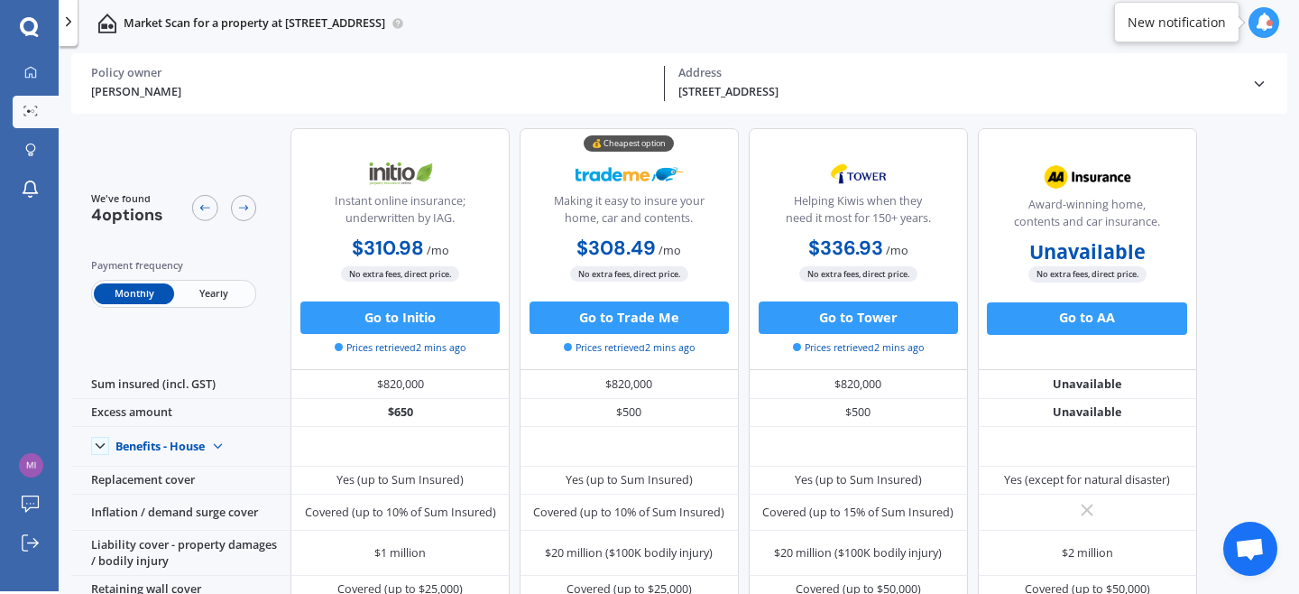
scroll to position [0, 0]
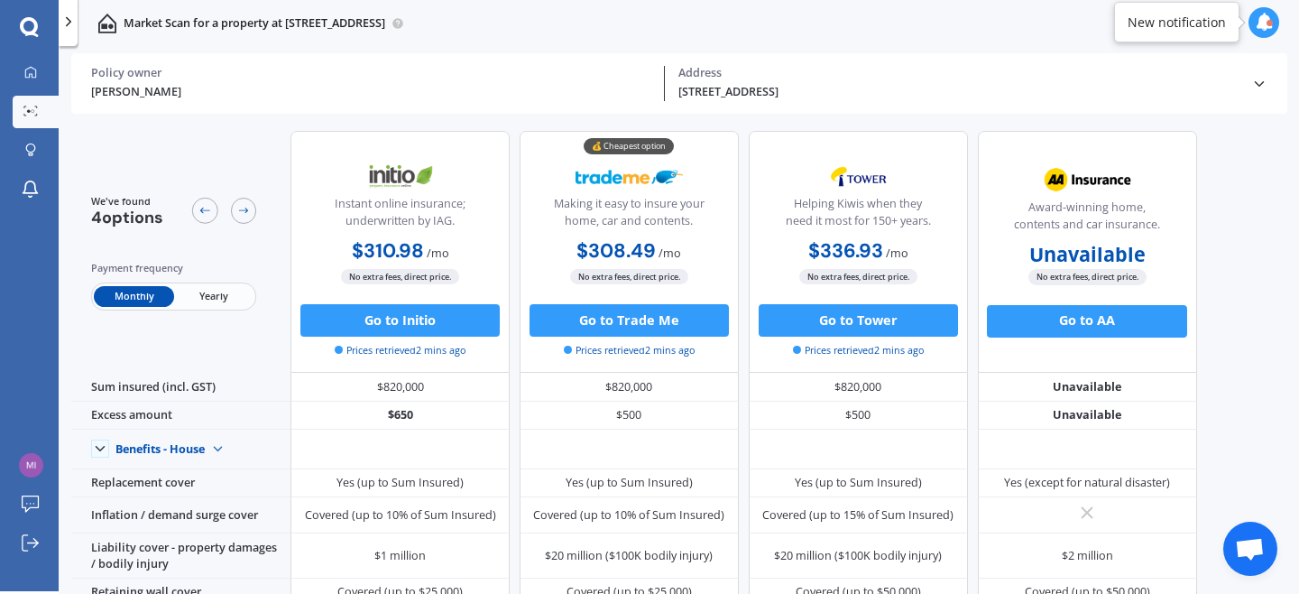
click at [196, 299] on span "Yearly" at bounding box center [213, 296] width 79 height 21
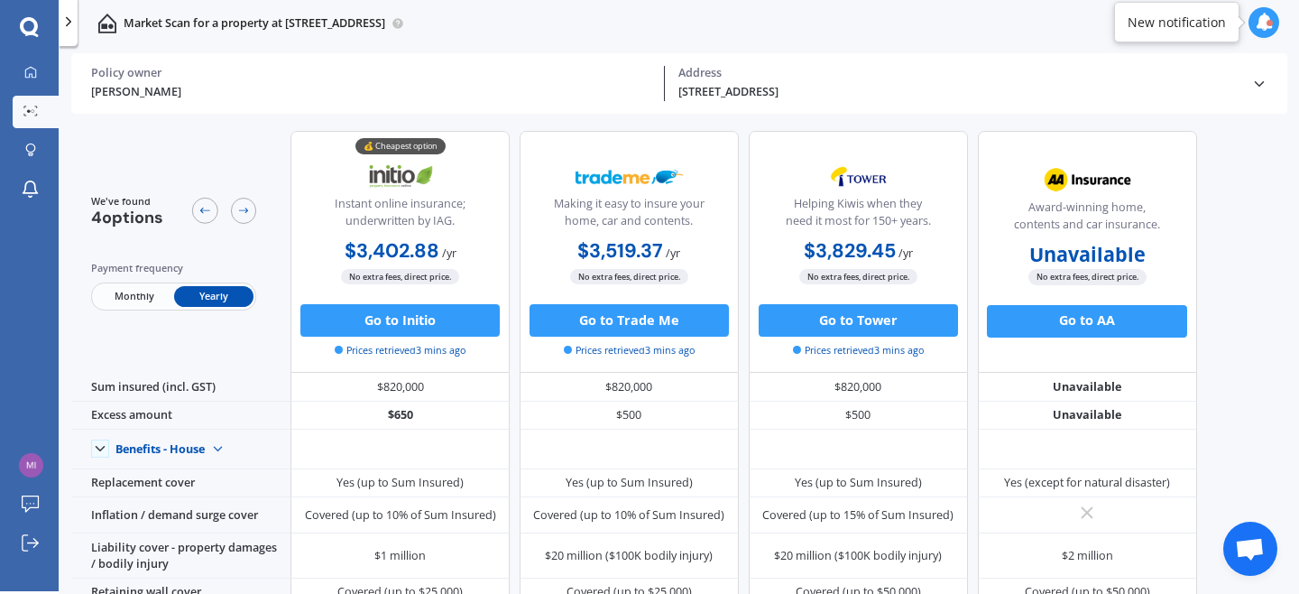
click at [127, 305] on span "Monthly" at bounding box center [133, 296] width 79 height 21
